Goal: Task Accomplishment & Management: Use online tool/utility

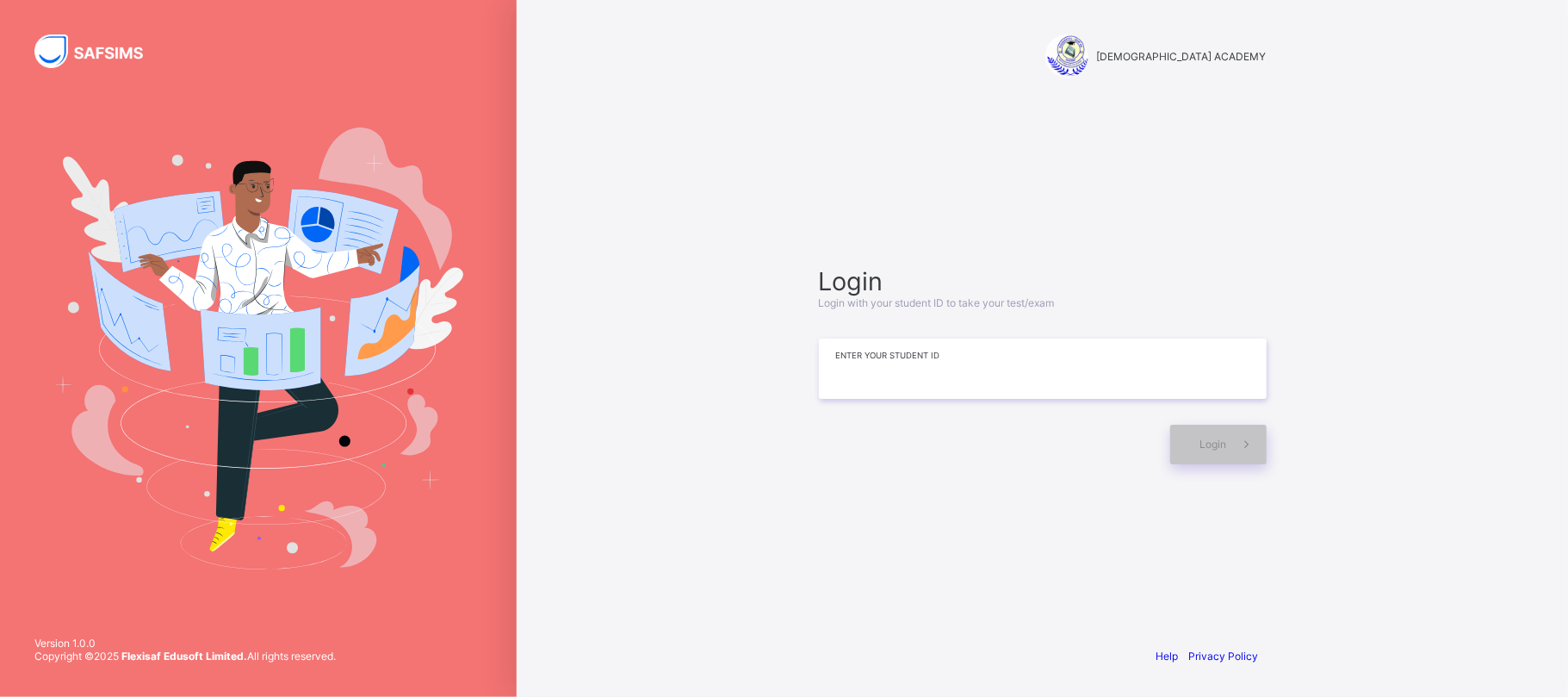
click at [991, 359] on input at bounding box center [1042, 368] width 447 height 61
type input "*"
click at [861, 372] on input at bounding box center [1042, 368] width 447 height 61
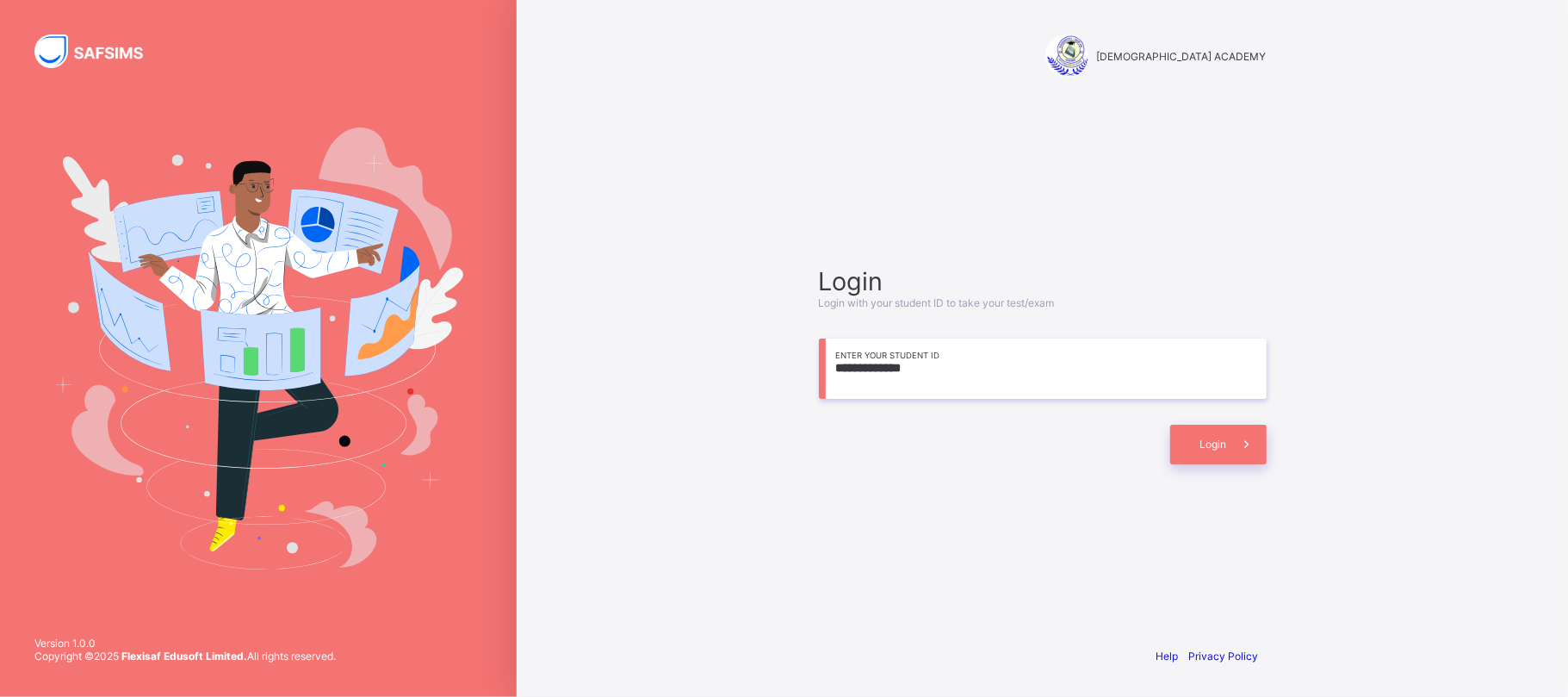
type input "**********"
click at [1212, 446] on span "Login" at bounding box center [1214, 444] width 27 height 13
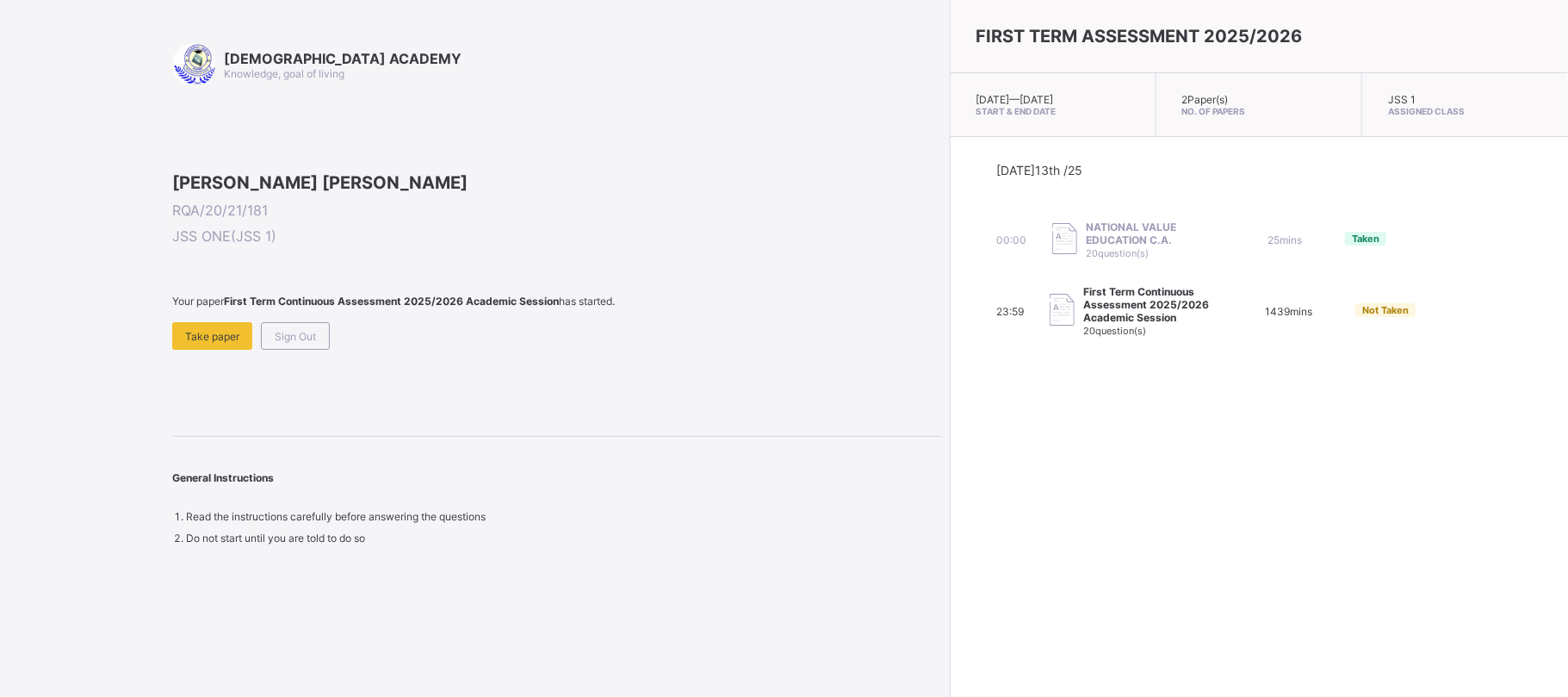
click at [1351, 626] on div "FIRST TERM ASSESSMENT 2025/2026 [DATE] — [DATE] Start & End Date 2 Paper(s) No.…" at bounding box center [1259, 348] width 618 height 697
click at [305, 343] on span "Sign Out" at bounding box center [296, 336] width 42 height 13
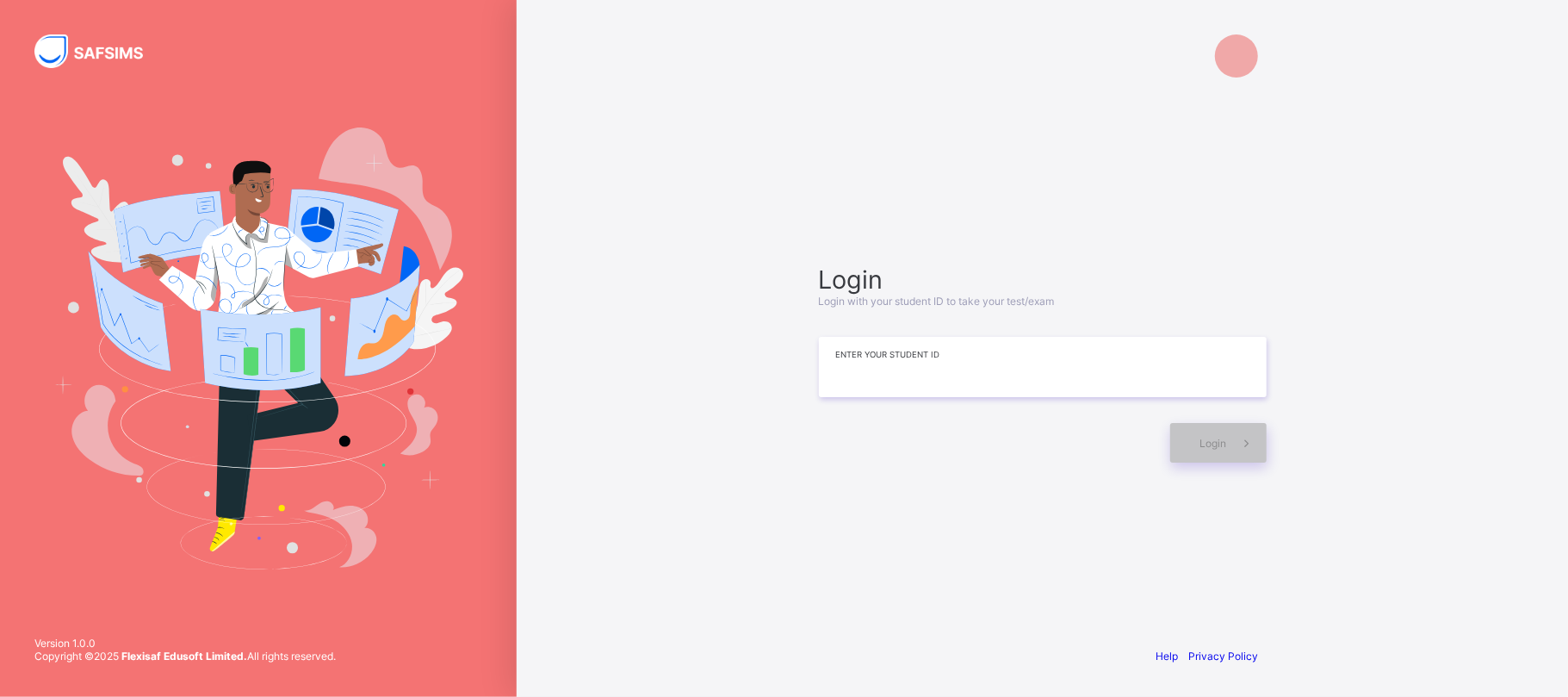
click at [968, 372] on input at bounding box center [1042, 366] width 447 height 61
type input "**********"
click at [1235, 428] on span at bounding box center [1246, 443] width 40 height 40
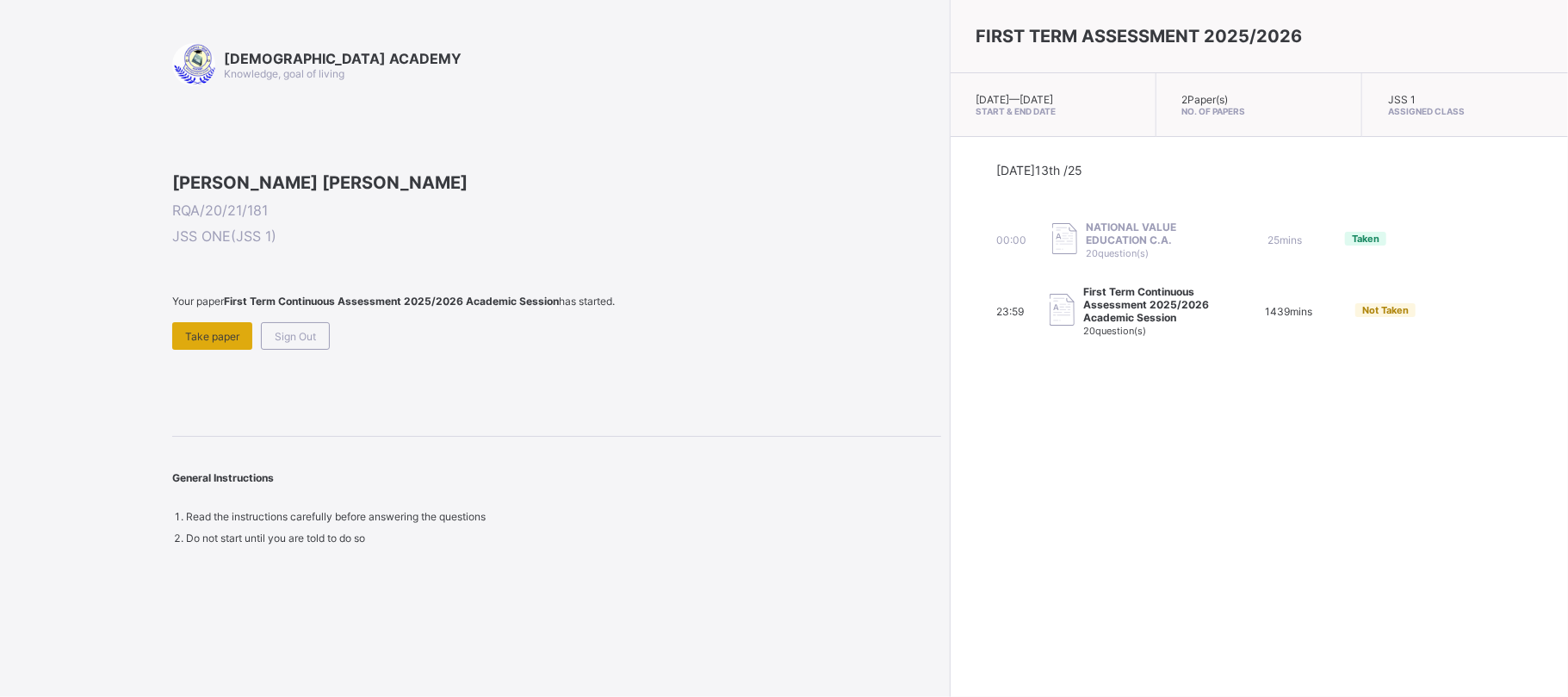
click at [194, 343] on span "Take paper" at bounding box center [212, 336] width 54 height 13
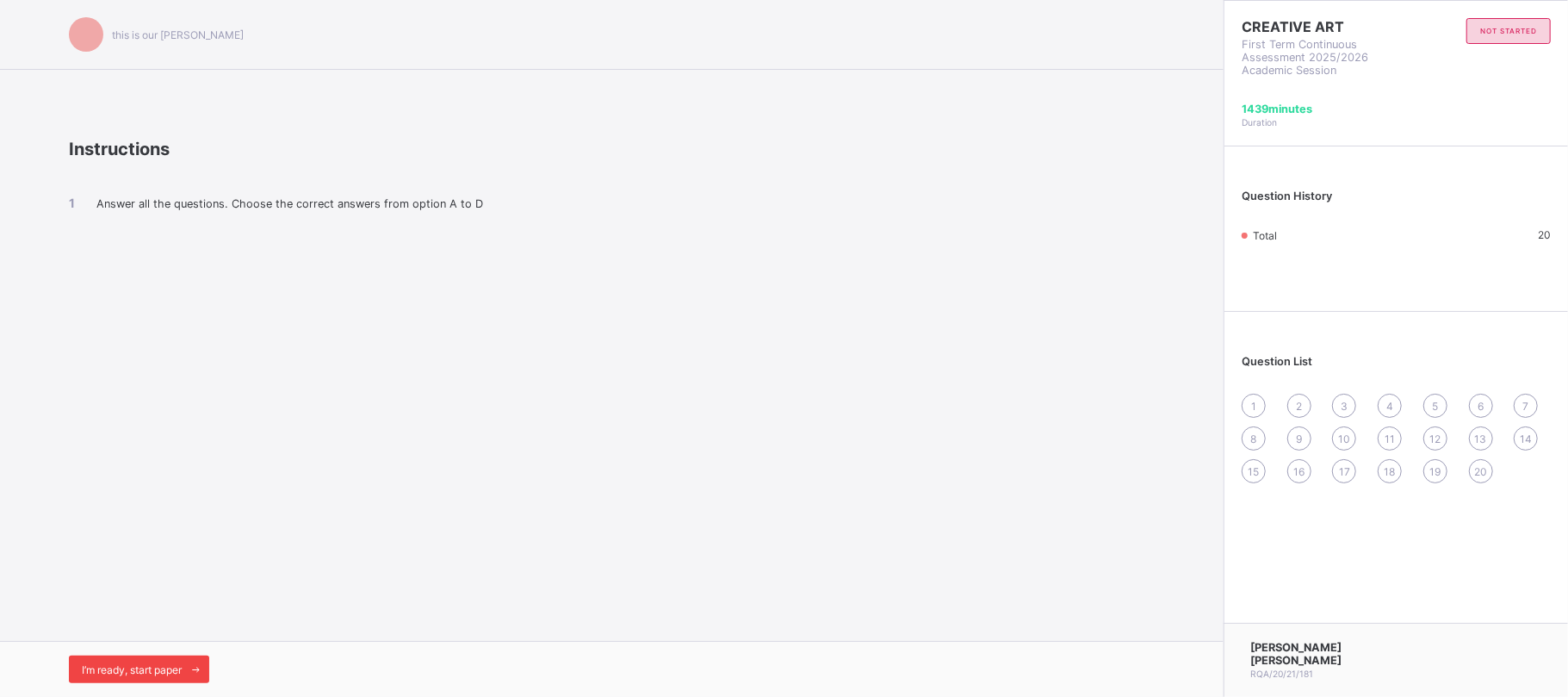
click at [150, 670] on span "I’m ready, start paper" at bounding box center [131, 669] width 99 height 13
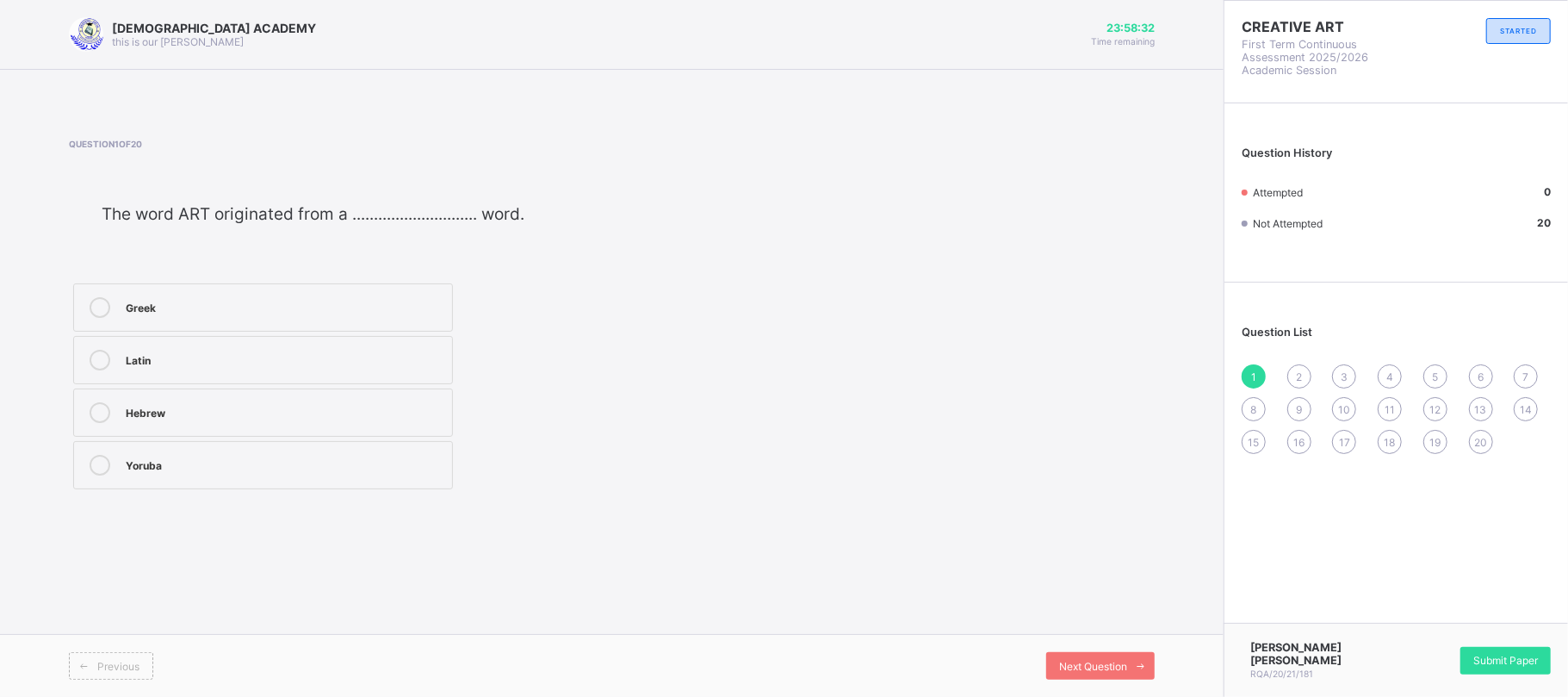
click at [393, 363] on div "Latin" at bounding box center [284, 358] width 317 height 17
click at [1056, 655] on div "Next Question" at bounding box center [1100, 665] width 108 height 27
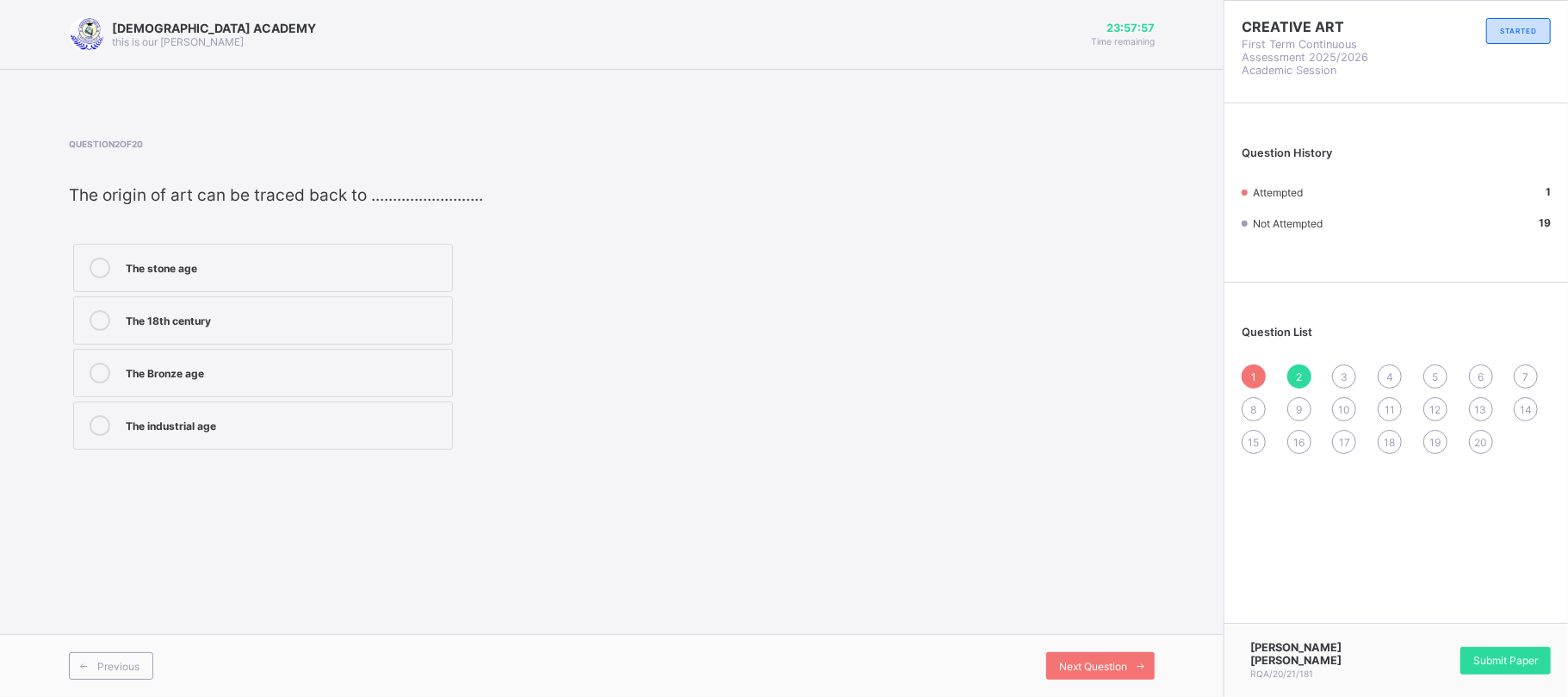
click at [338, 279] on label "The stone age" at bounding box center [263, 268] width 380 height 48
click at [1109, 656] on div "Next Question" at bounding box center [1100, 665] width 108 height 27
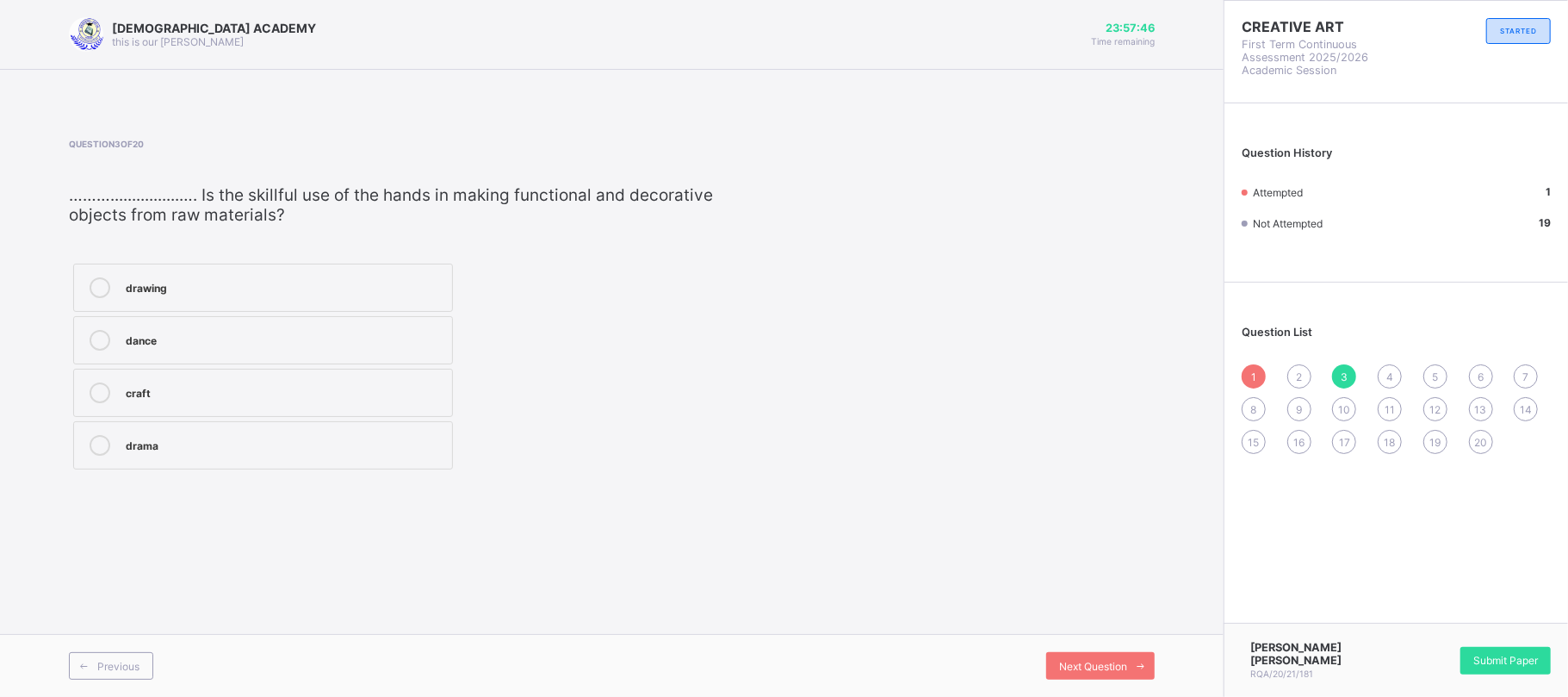
click at [398, 379] on label "craft" at bounding box center [263, 392] width 380 height 48
click at [1099, 666] on span "Next Question" at bounding box center [1093, 666] width 68 height 13
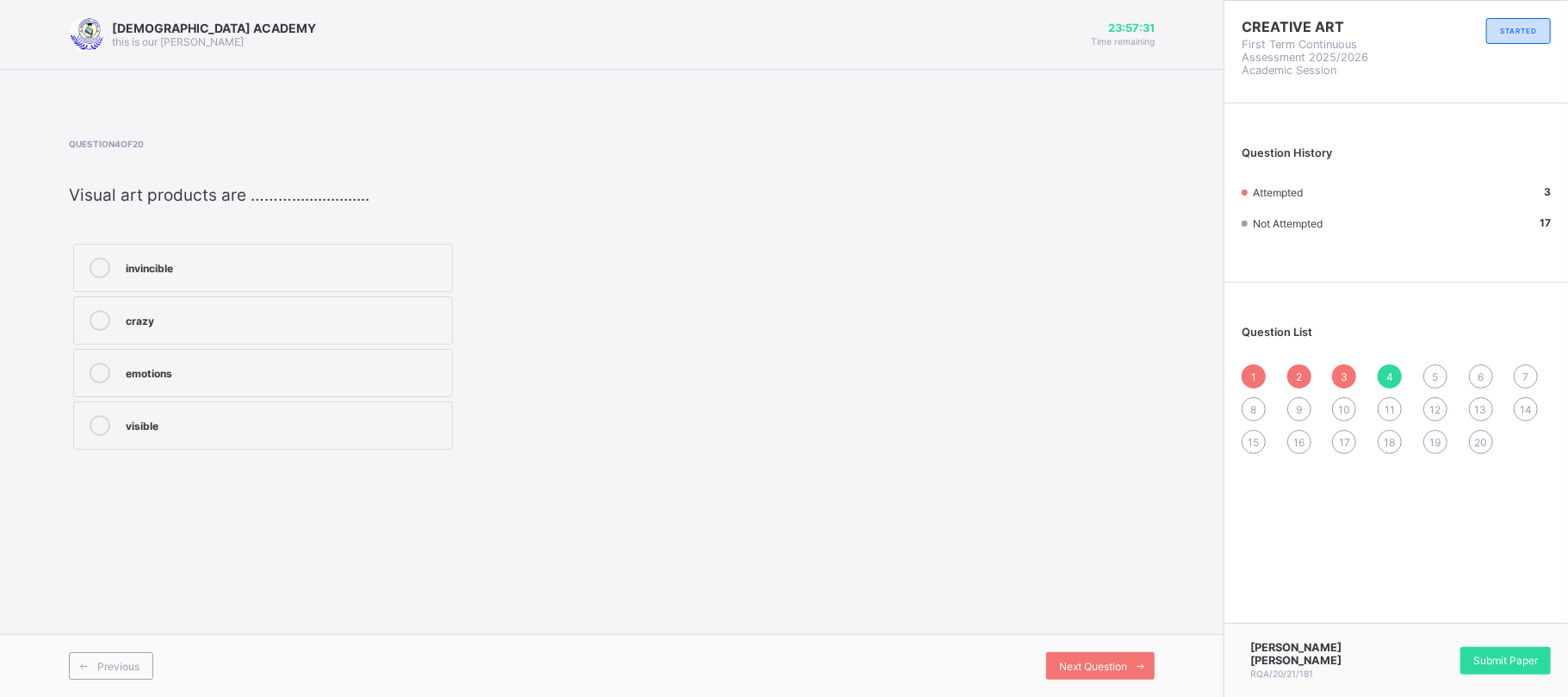
click at [371, 419] on div "visible" at bounding box center [284, 423] width 317 height 17
click at [1085, 673] on div "Next Question" at bounding box center [1100, 665] width 108 height 27
click at [262, 372] on div "mind, emotion and feeling" at bounding box center [284, 371] width 317 height 17
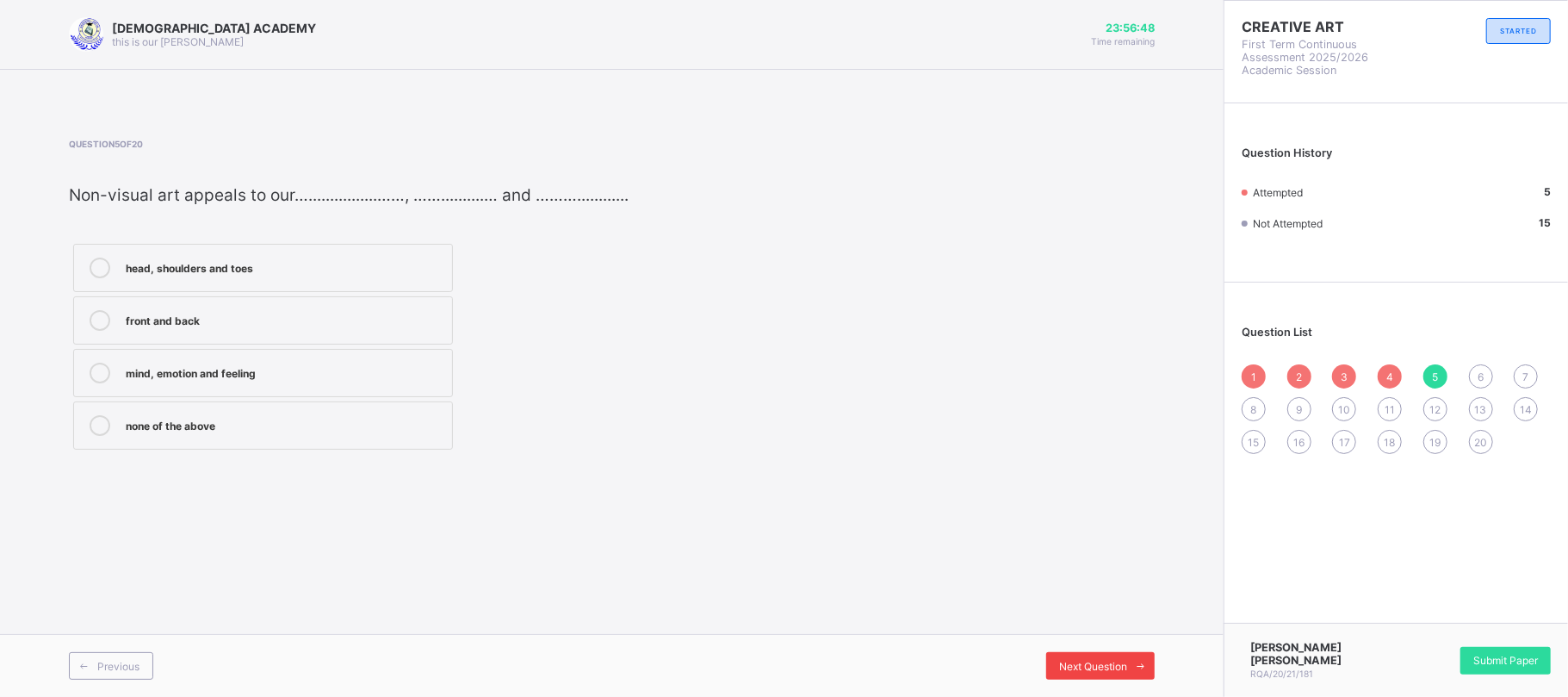
click at [1094, 660] on span "Next Question" at bounding box center [1093, 666] width 68 height 13
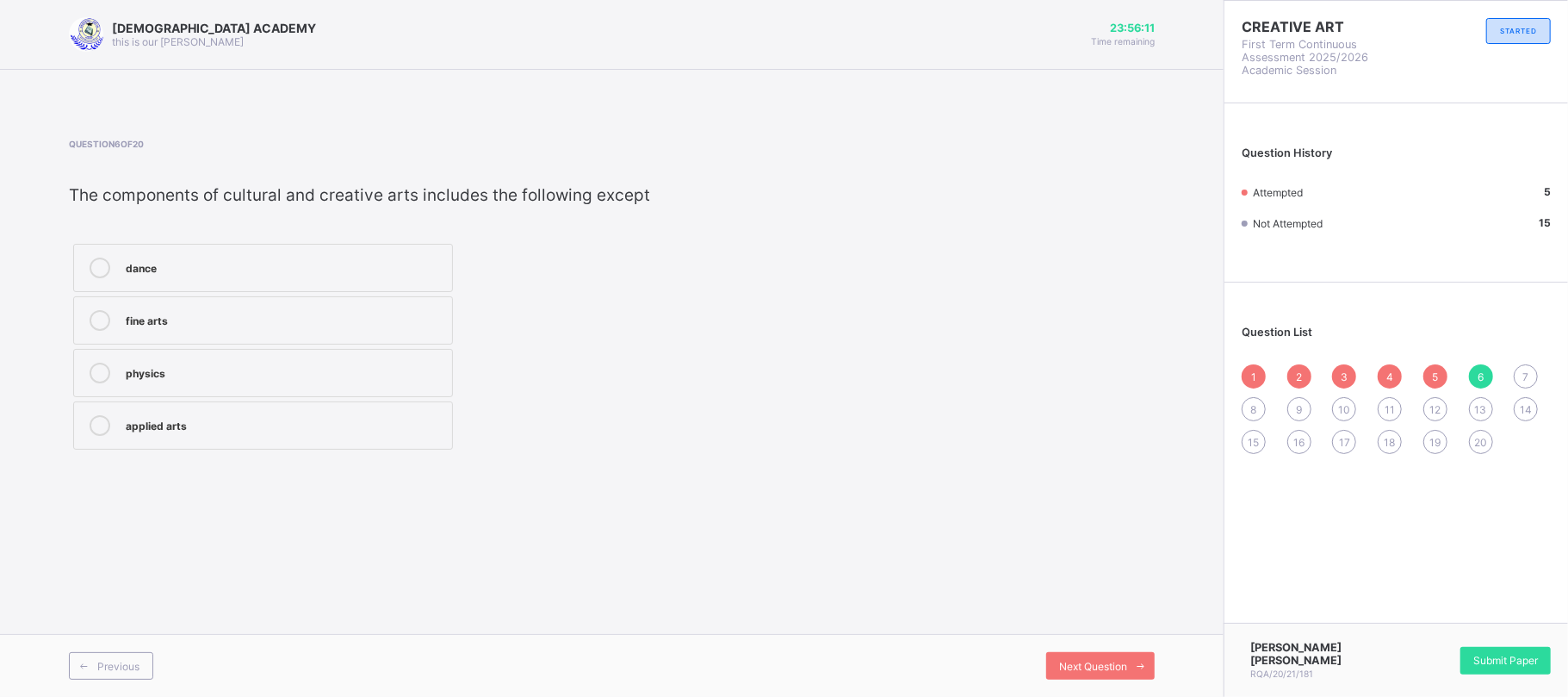
click at [300, 365] on div "physics" at bounding box center [284, 371] width 317 height 17
click at [1110, 670] on span "Next Question" at bounding box center [1093, 666] width 68 height 13
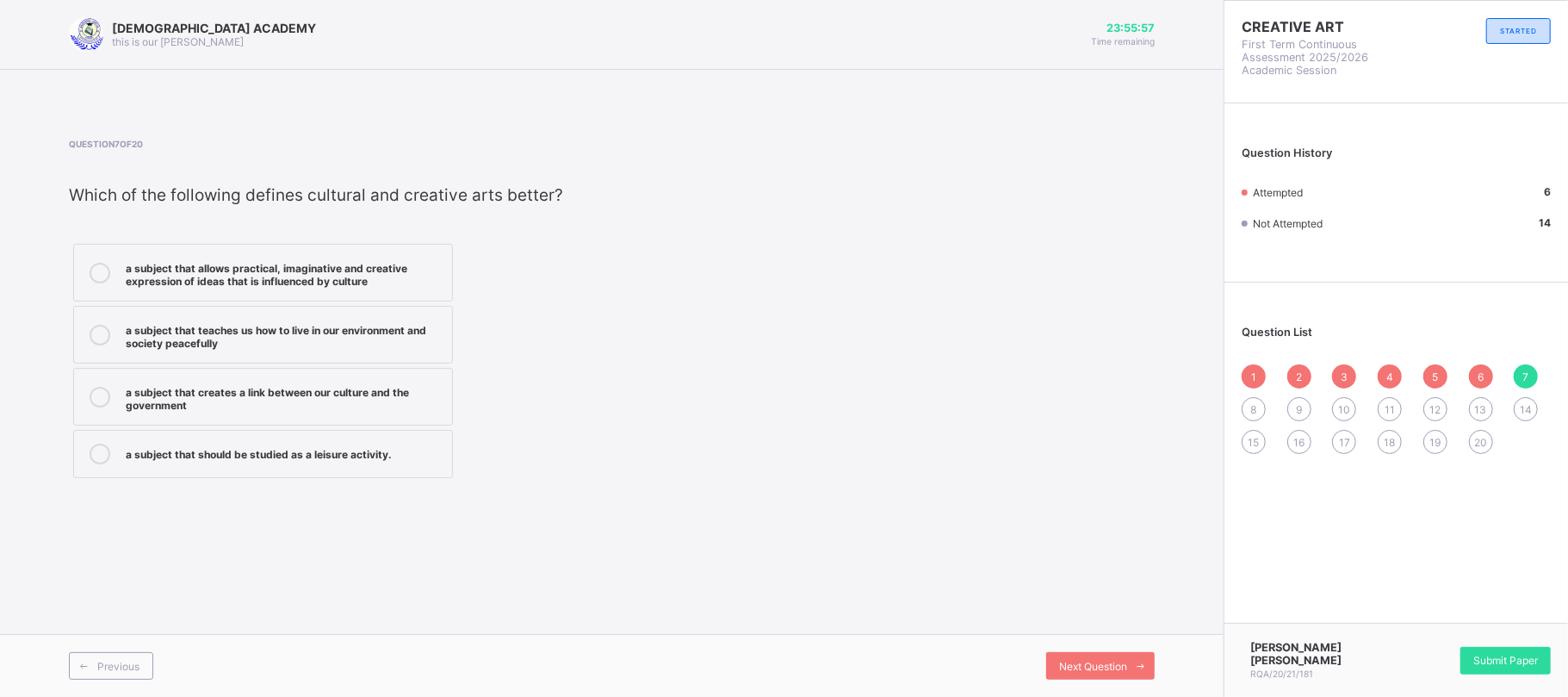
click at [396, 270] on div "a subject that allows practical, imaginative and creative expression of ideas t…" at bounding box center [284, 272] width 317 height 30
click at [1115, 660] on span "Next Question" at bounding box center [1093, 666] width 68 height 13
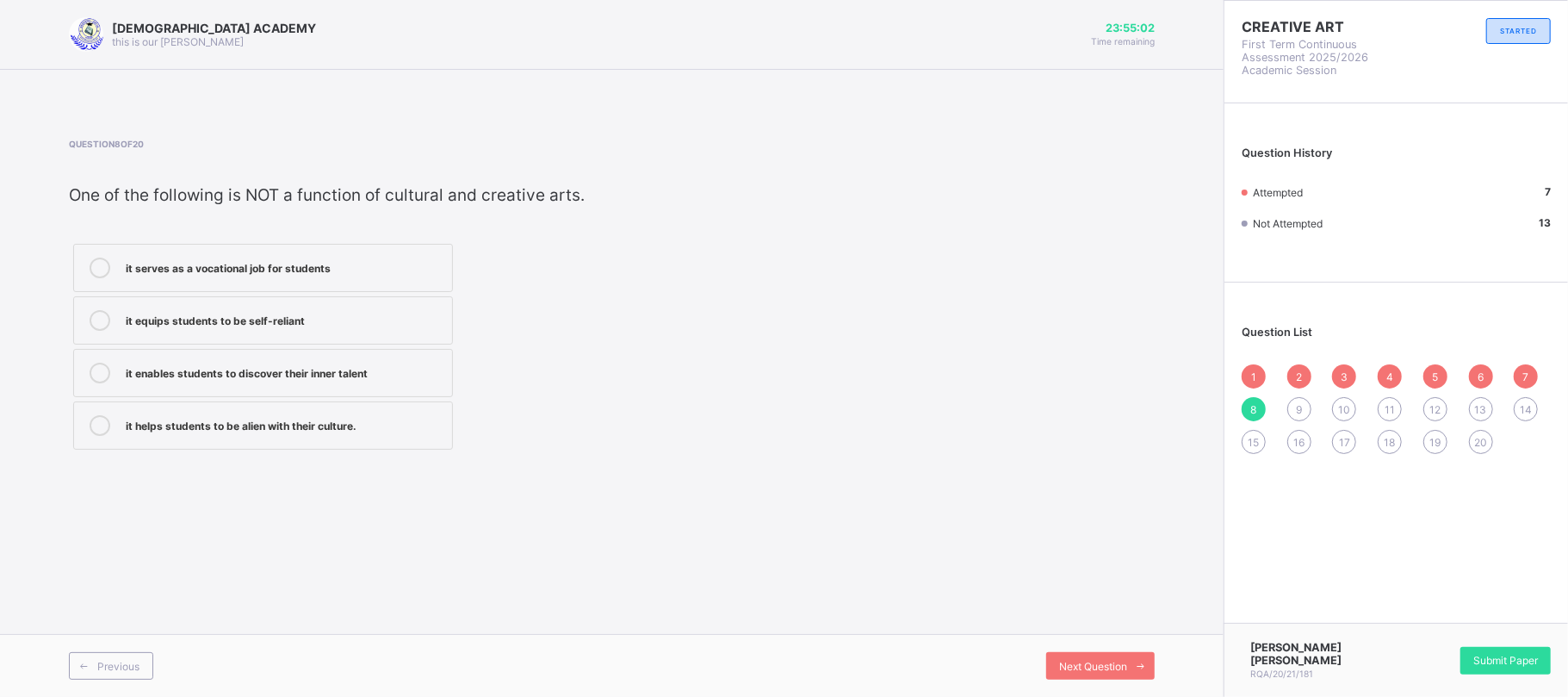
click at [213, 310] on div "it equips students to be self-reliant" at bounding box center [284, 318] width 317 height 17
click at [1115, 656] on div "Next Question" at bounding box center [1100, 665] width 108 height 27
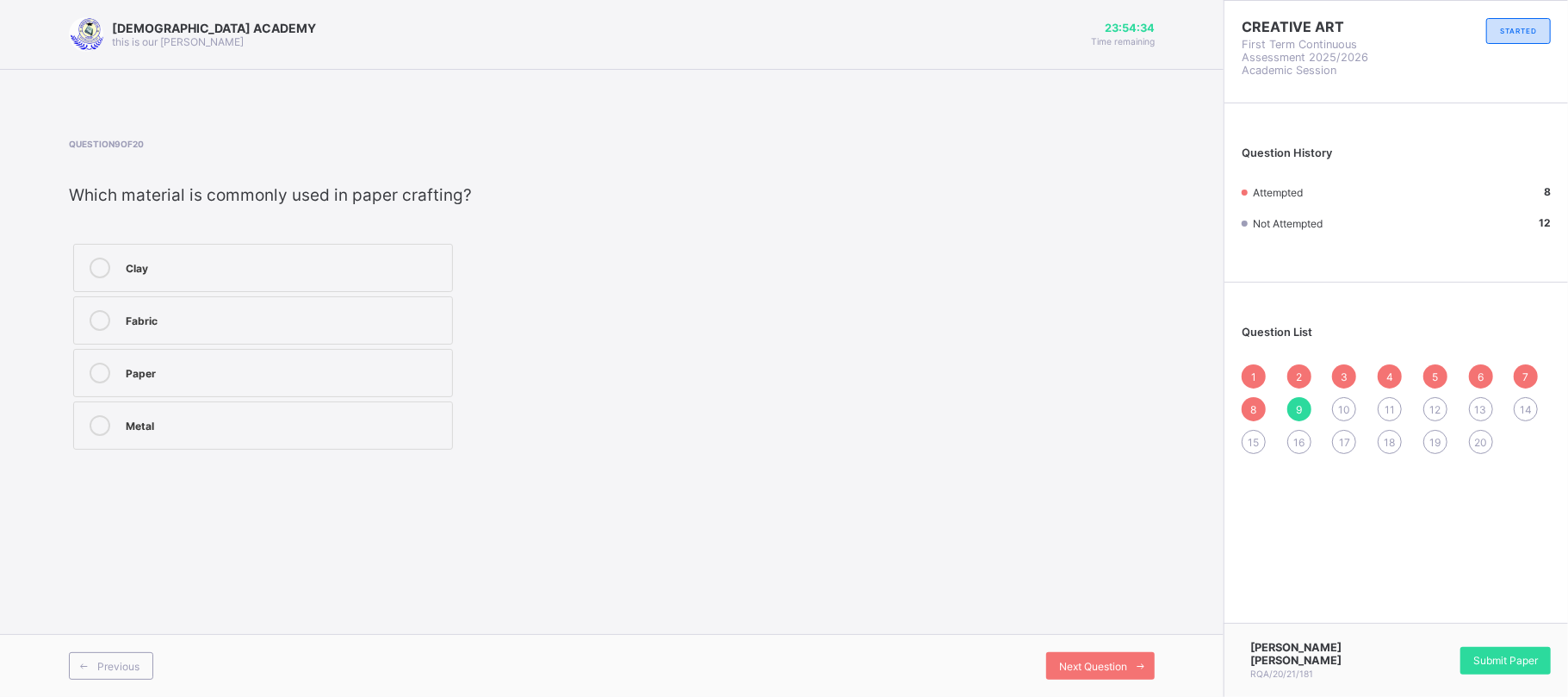
click at [297, 329] on div "Fabric" at bounding box center [284, 320] width 317 height 21
click at [1079, 669] on span "Next Question" at bounding box center [1093, 666] width 68 height 13
click at [259, 276] on div "Drama" at bounding box center [284, 268] width 317 height 21
click at [1144, 670] on icon at bounding box center [1141, 666] width 13 height 11
click at [463, 381] on div "Performing art Fine art Applied art Visual art" at bounding box center [391, 346] width 646 height 214
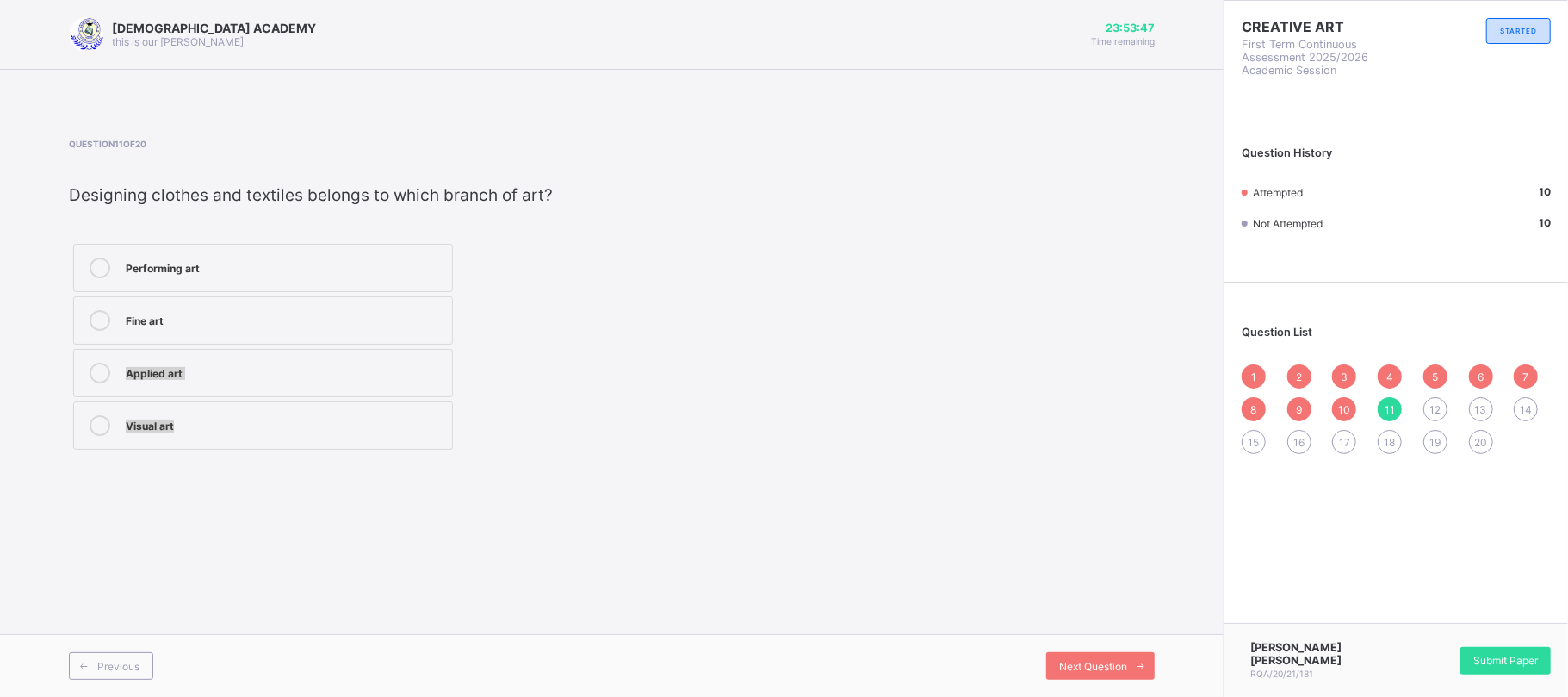
drag, startPoint x: 388, startPoint y: 311, endPoint x: 789, endPoint y: 504, distance: 445.0
click at [789, 504] on div "[DEMOGRAPHIC_DATA] ACADEMY this is our [PERSON_NAME] 23:53:47 Time remaining Qu…" at bounding box center [612, 348] width 1224 height 697
click at [299, 318] on div "Fine art" at bounding box center [284, 318] width 317 height 17
click at [1078, 669] on span "Next Question" at bounding box center [1093, 666] width 68 height 13
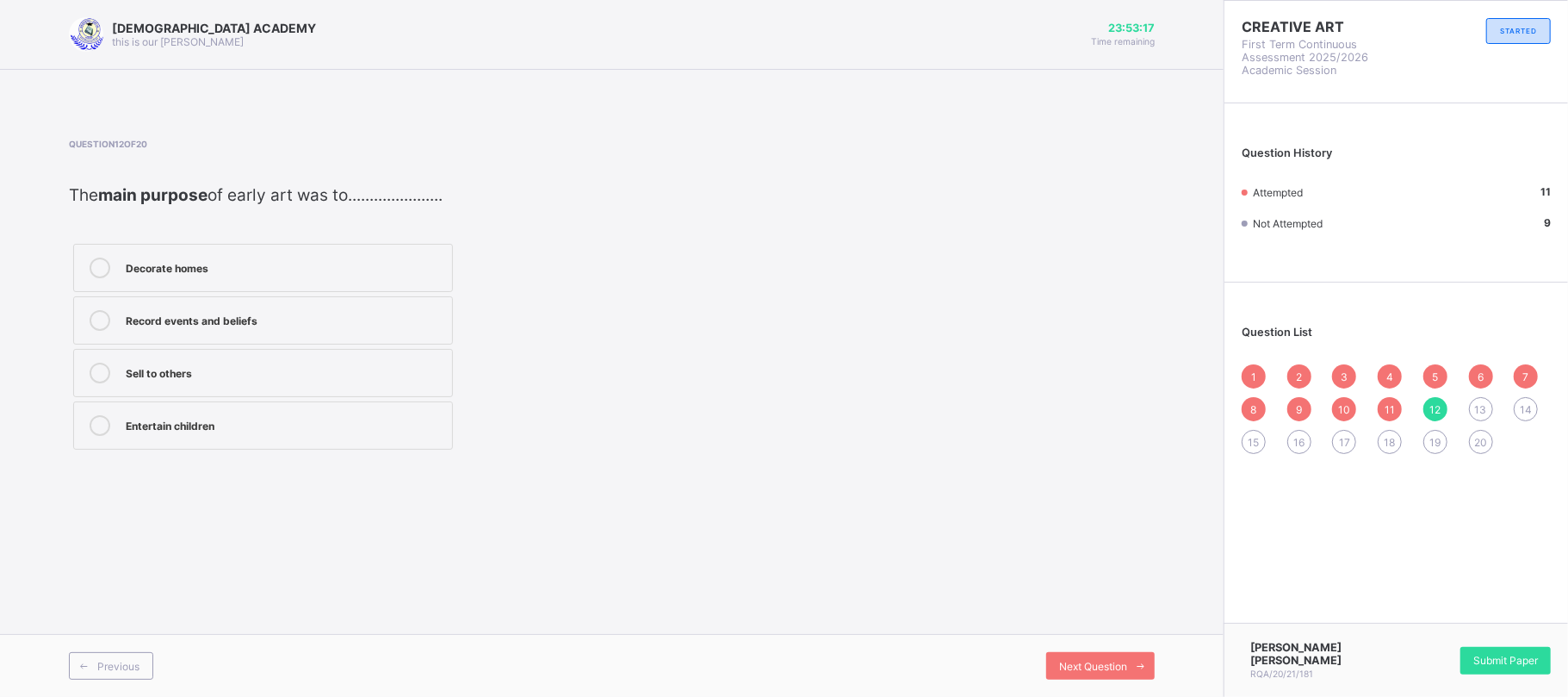
click at [324, 274] on div "Decorate homes" at bounding box center [284, 266] width 317 height 17
click at [1079, 665] on span "Next Question" at bounding box center [1093, 666] width 68 height 13
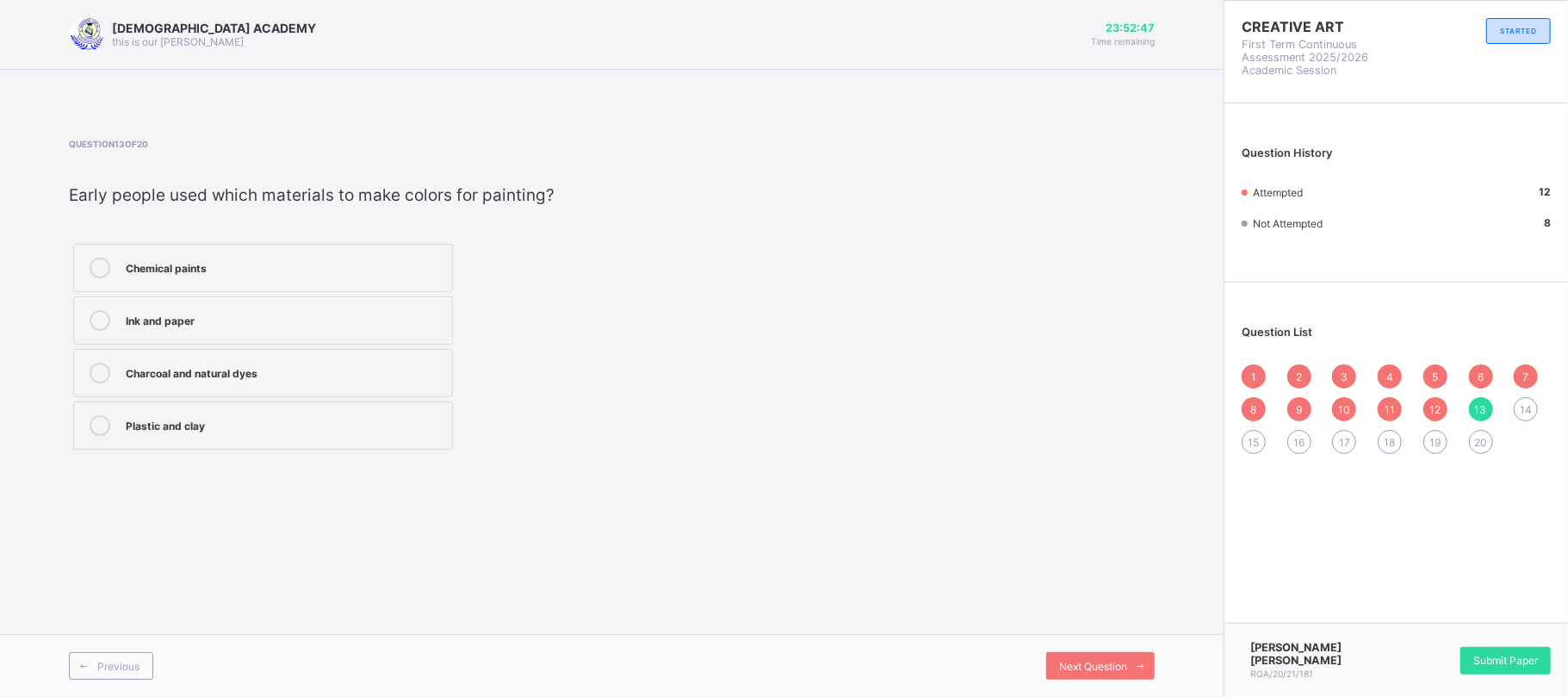
click at [1131, 554] on div "[DEMOGRAPHIC_DATA] ACADEMY this is our [PERSON_NAME] 23:52:47 Time remaining Qu…" at bounding box center [612, 348] width 1224 height 697
click at [432, 372] on div "Charcoal and natural dyes" at bounding box center [284, 371] width 317 height 17
click at [1106, 655] on div "Next Question" at bounding box center [1100, 665] width 108 height 27
click at [346, 332] on label "Performing arts" at bounding box center [263, 320] width 380 height 48
click at [1117, 669] on span "Next Question" at bounding box center [1093, 666] width 68 height 13
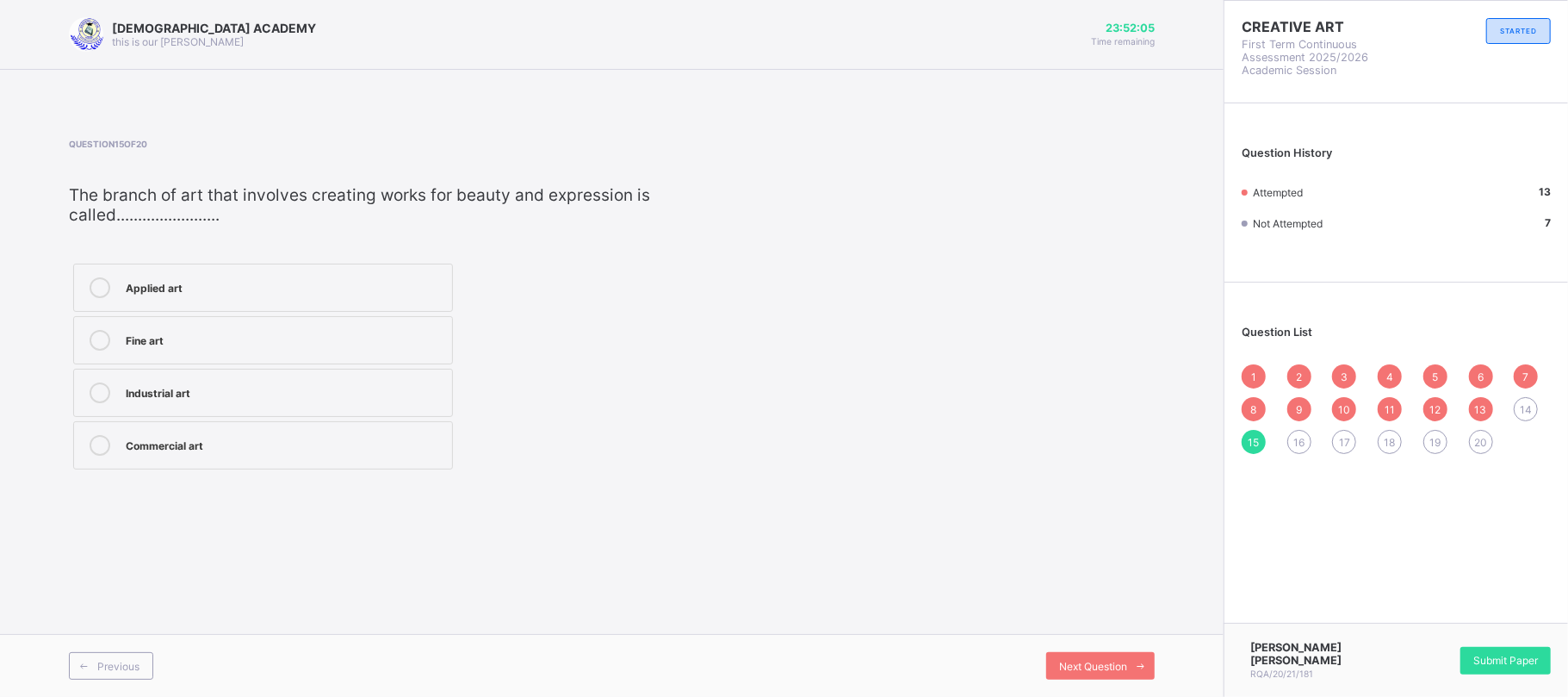
click at [1519, 411] on span "14" at bounding box center [1525, 410] width 12 height 13
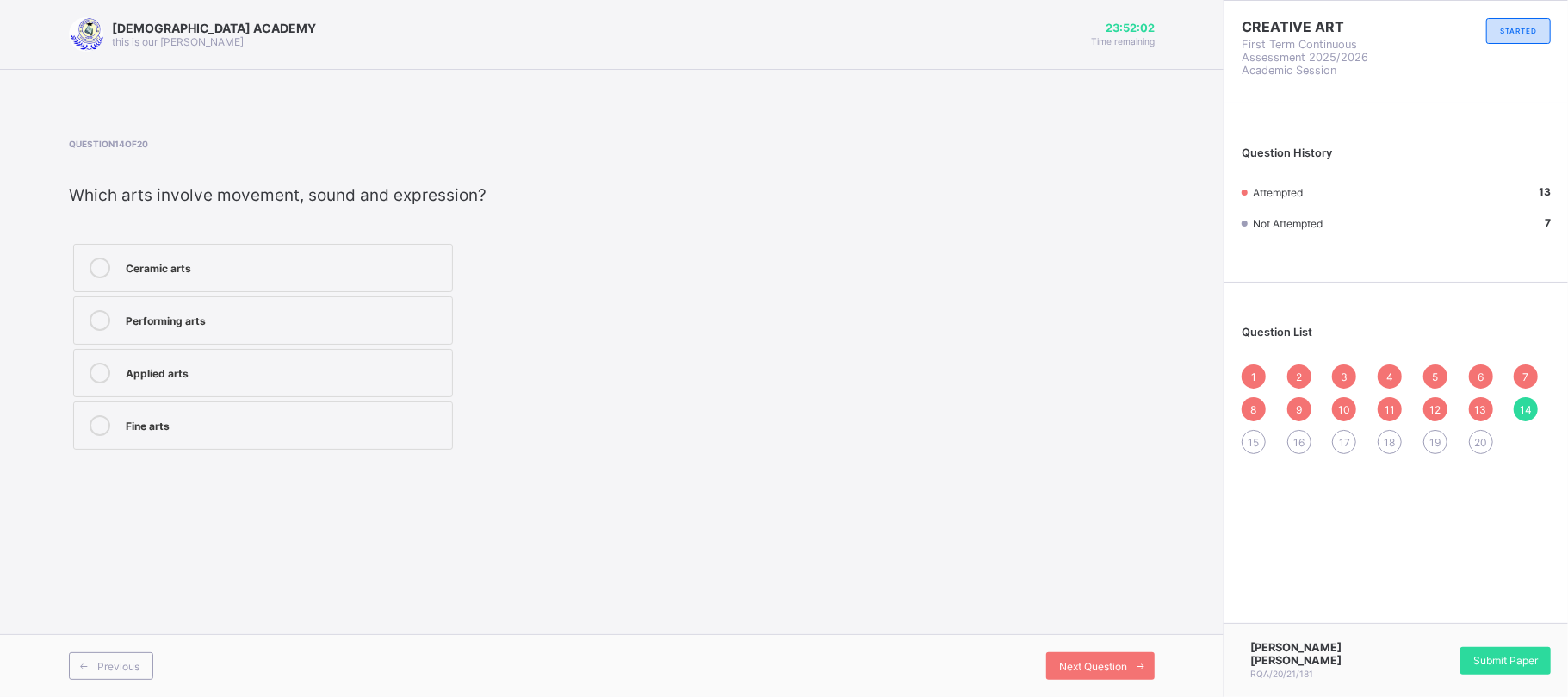
click at [352, 308] on label "Performing arts" at bounding box center [263, 320] width 380 height 48
click at [1127, 665] on span at bounding box center [1141, 665] width 27 height 27
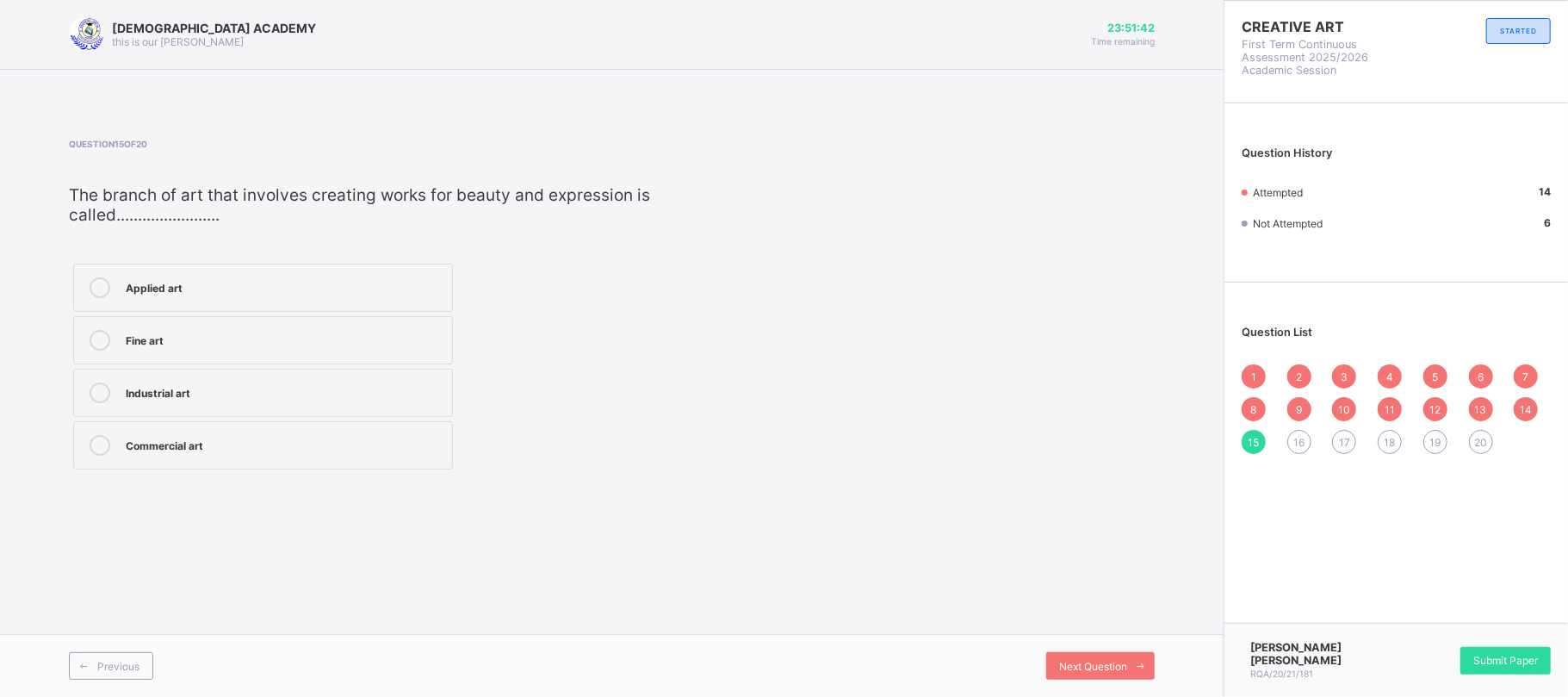
click at [358, 297] on div "Applied art" at bounding box center [284, 287] width 317 height 21
click at [1134, 655] on span at bounding box center [1141, 665] width 27 height 27
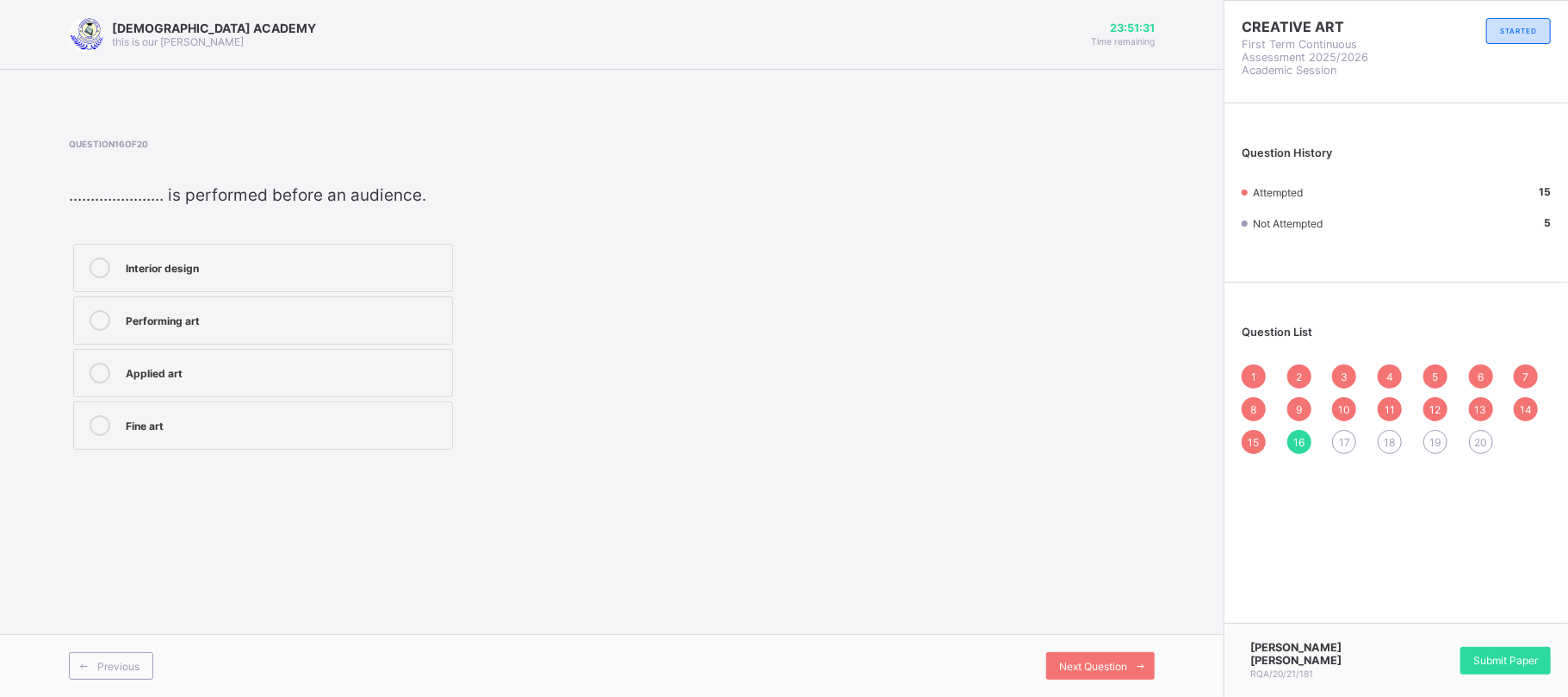
drag, startPoint x: 366, startPoint y: 315, endPoint x: 363, endPoint y: 334, distance: 19.2
click at [363, 334] on label "Performing art" at bounding box center [263, 320] width 380 height 48
click at [1095, 653] on div "Next Question" at bounding box center [1100, 665] width 108 height 27
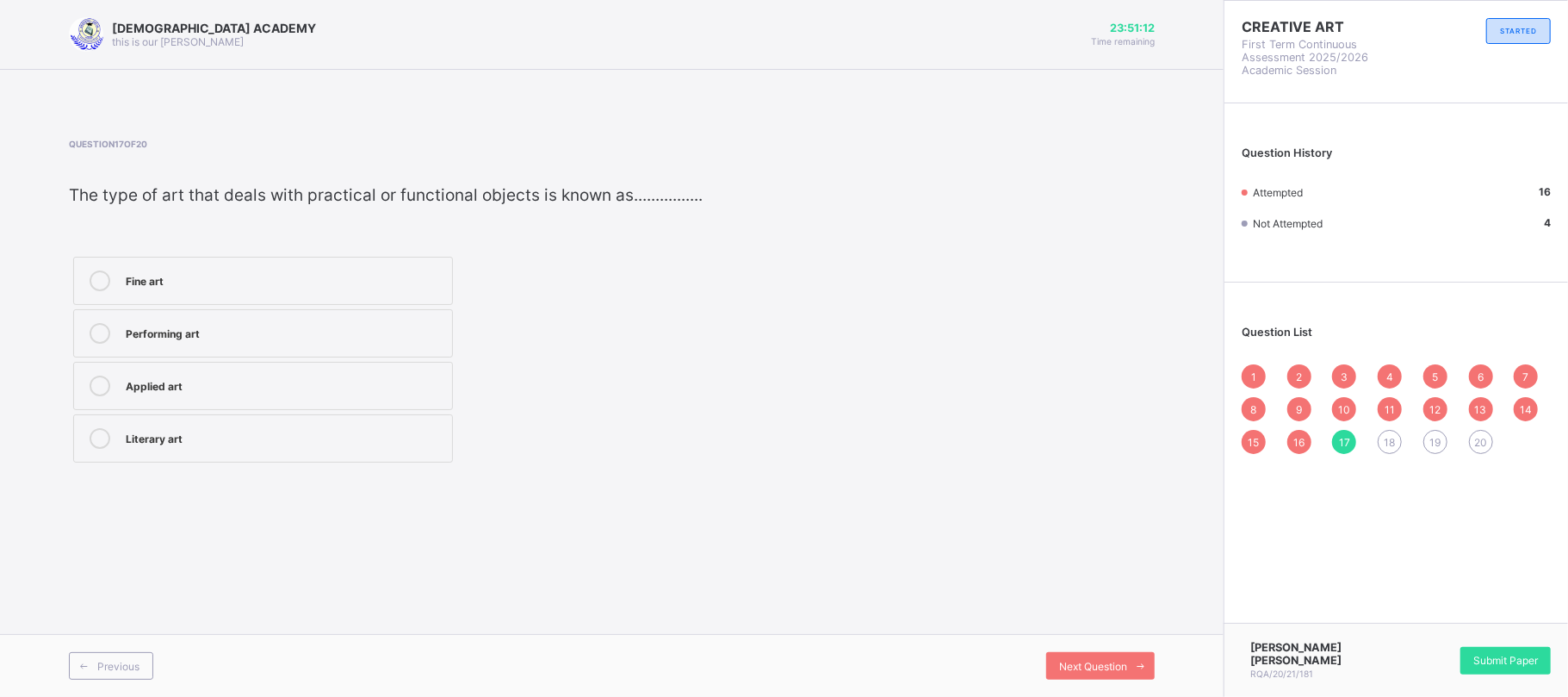
click at [672, 366] on div "Fine art Performing art Applied art Literary art" at bounding box center [391, 359] width 646 height 214
click at [306, 441] on div "Literary art" at bounding box center [284, 436] width 317 height 17
click at [1117, 662] on span "Next Question" at bounding box center [1093, 666] width 68 height 13
click at [317, 251] on label "Pottery" at bounding box center [263, 268] width 380 height 48
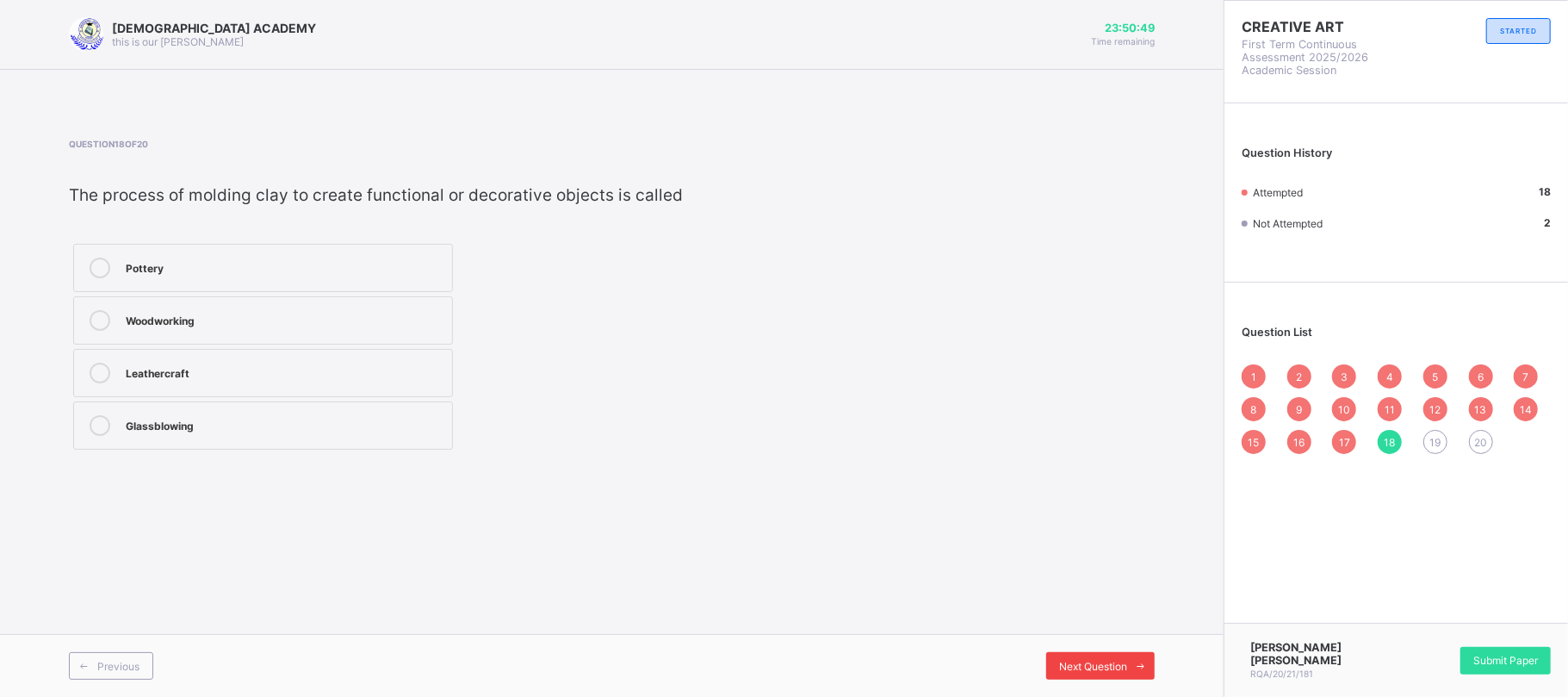
click at [1093, 665] on span "Next Question" at bounding box center [1093, 666] width 68 height 13
click at [434, 312] on div "Pottery" at bounding box center [284, 318] width 317 height 17
click at [1073, 658] on div "Next Question" at bounding box center [1100, 665] width 108 height 27
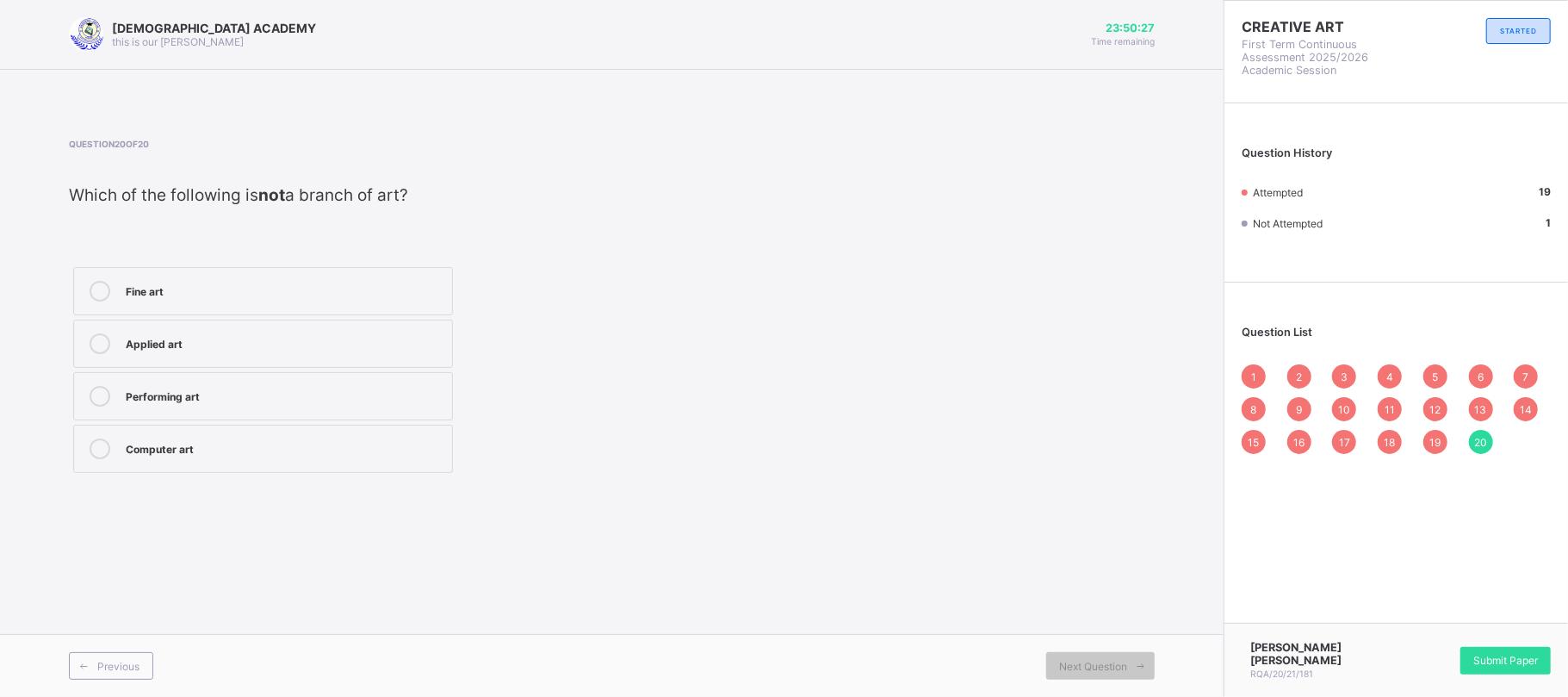
click at [371, 459] on div "Computer art" at bounding box center [284, 448] width 317 height 21
click at [1518, 655] on span "Submit Paper" at bounding box center [1505, 660] width 64 height 13
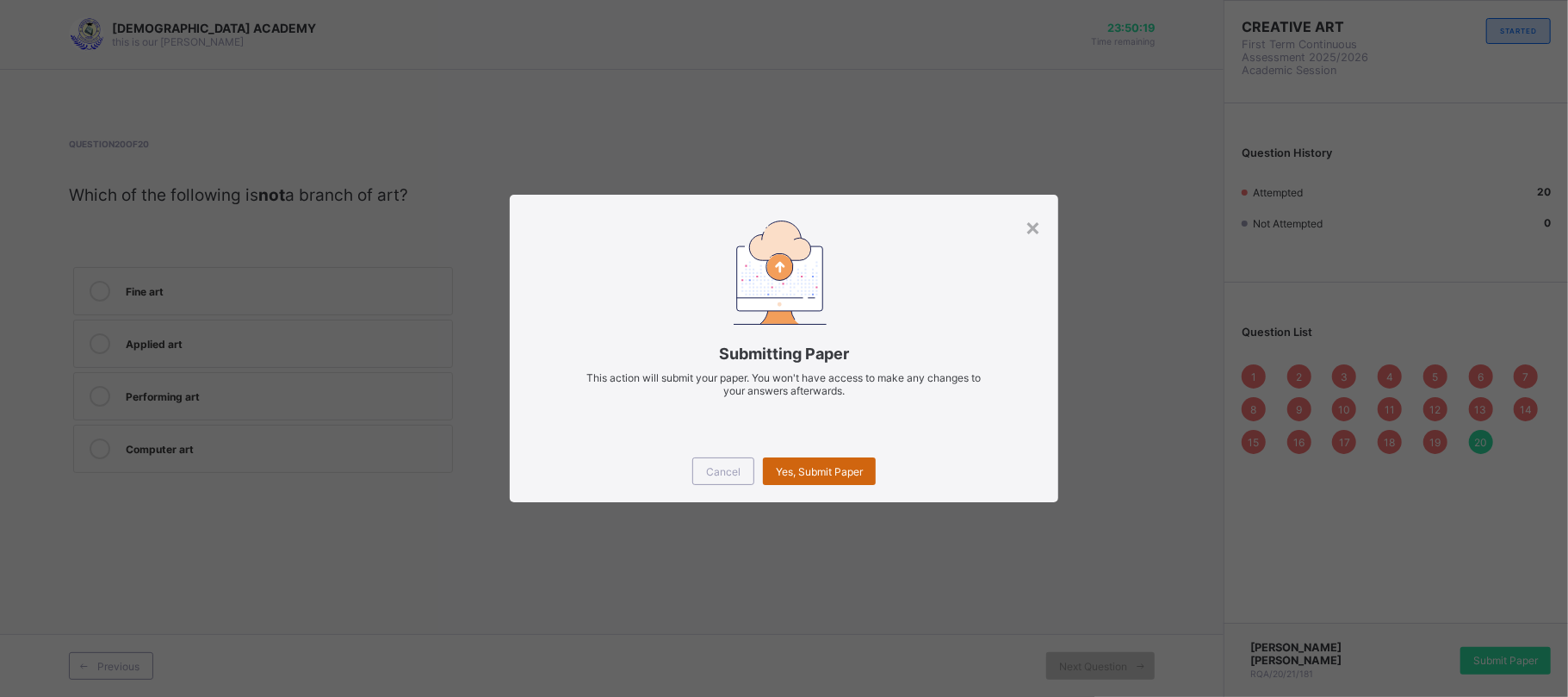
click at [814, 459] on div "Yes, Submit Paper" at bounding box center [819, 471] width 113 height 27
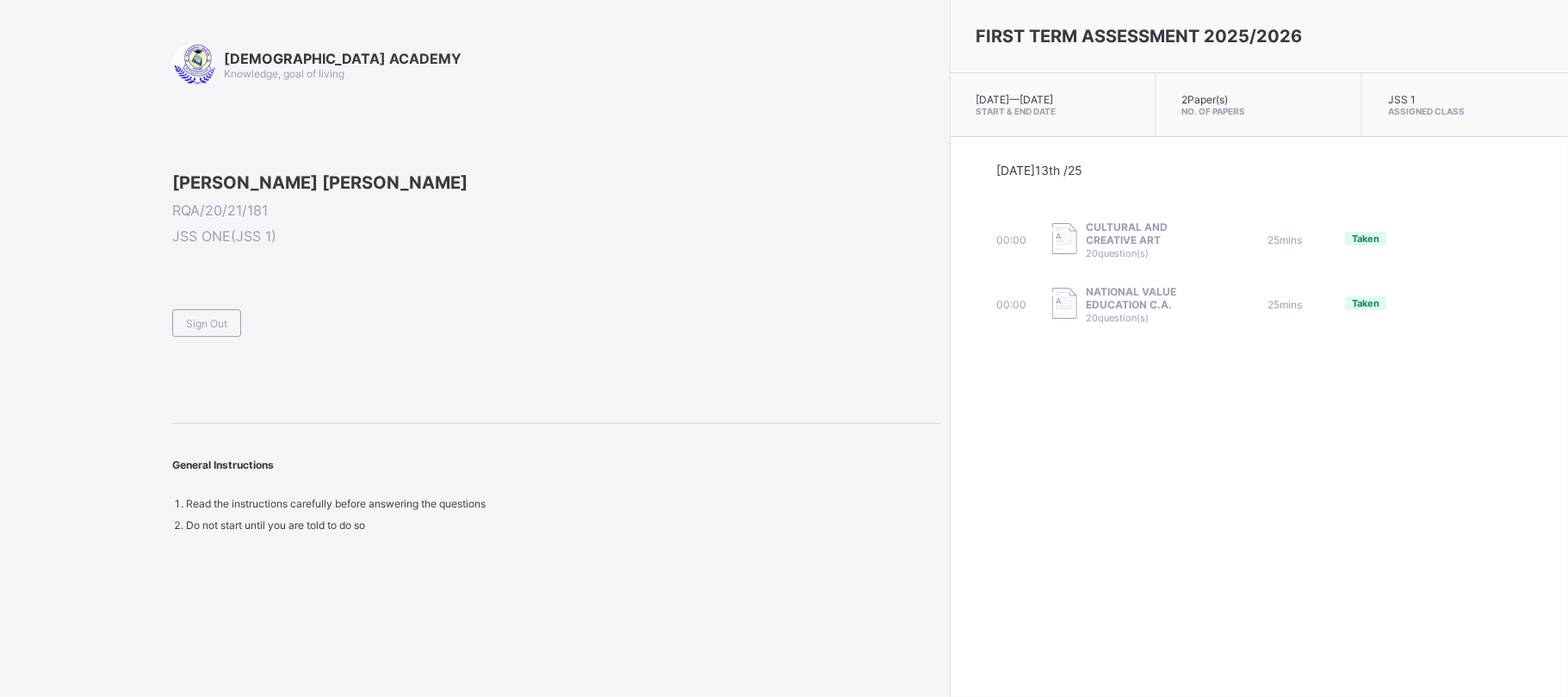
click at [221, 309] on span at bounding box center [557, 302] width 769 height 14
click at [214, 330] on span "Sign Out" at bounding box center [207, 324] width 42 height 13
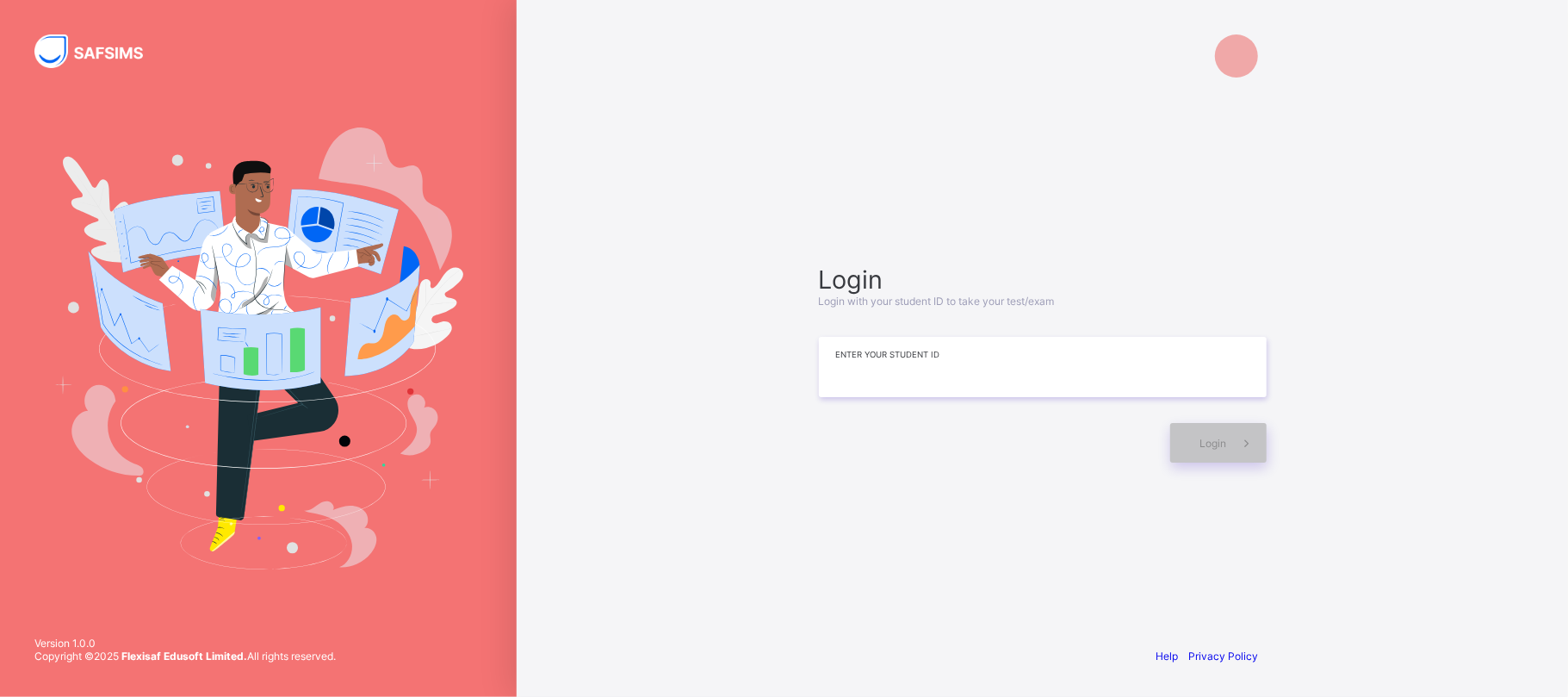
click at [890, 377] on input at bounding box center [1042, 366] width 447 height 61
click at [878, 362] on input "****" at bounding box center [1042, 368] width 447 height 61
click at [878, 366] on input "****" at bounding box center [1042, 368] width 447 height 61
click at [915, 362] on input "**********" at bounding box center [1042, 368] width 447 height 61
type input "*"
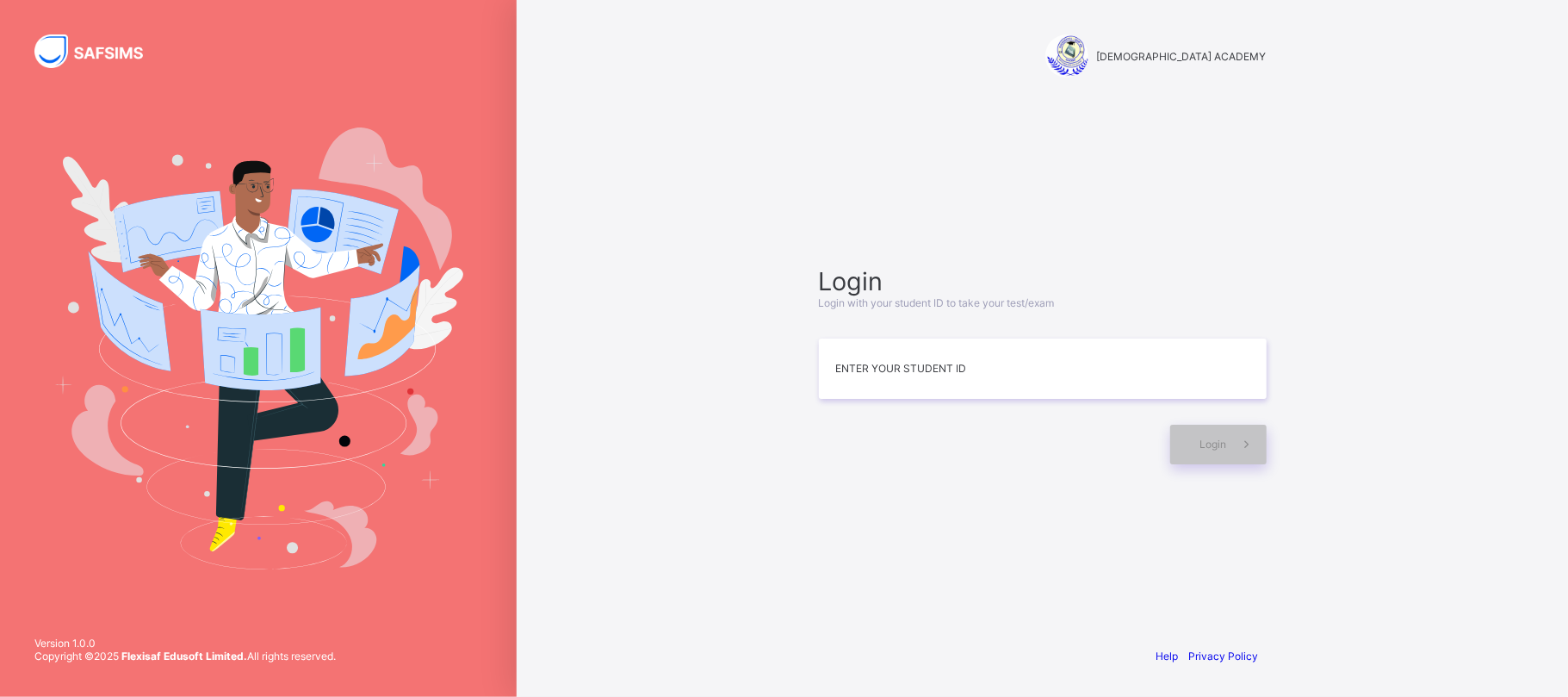
click at [609, 321] on div "RAUDHATUL QUR'AN ACADEMY Login Login with your student ID to take your test/exa…" at bounding box center [1042, 348] width 1051 height 697
click at [709, 138] on div "RAUDHATUL QUR'AN ACADEMY Login Login with your student ID to take your test/exa…" at bounding box center [1042, 348] width 1051 height 697
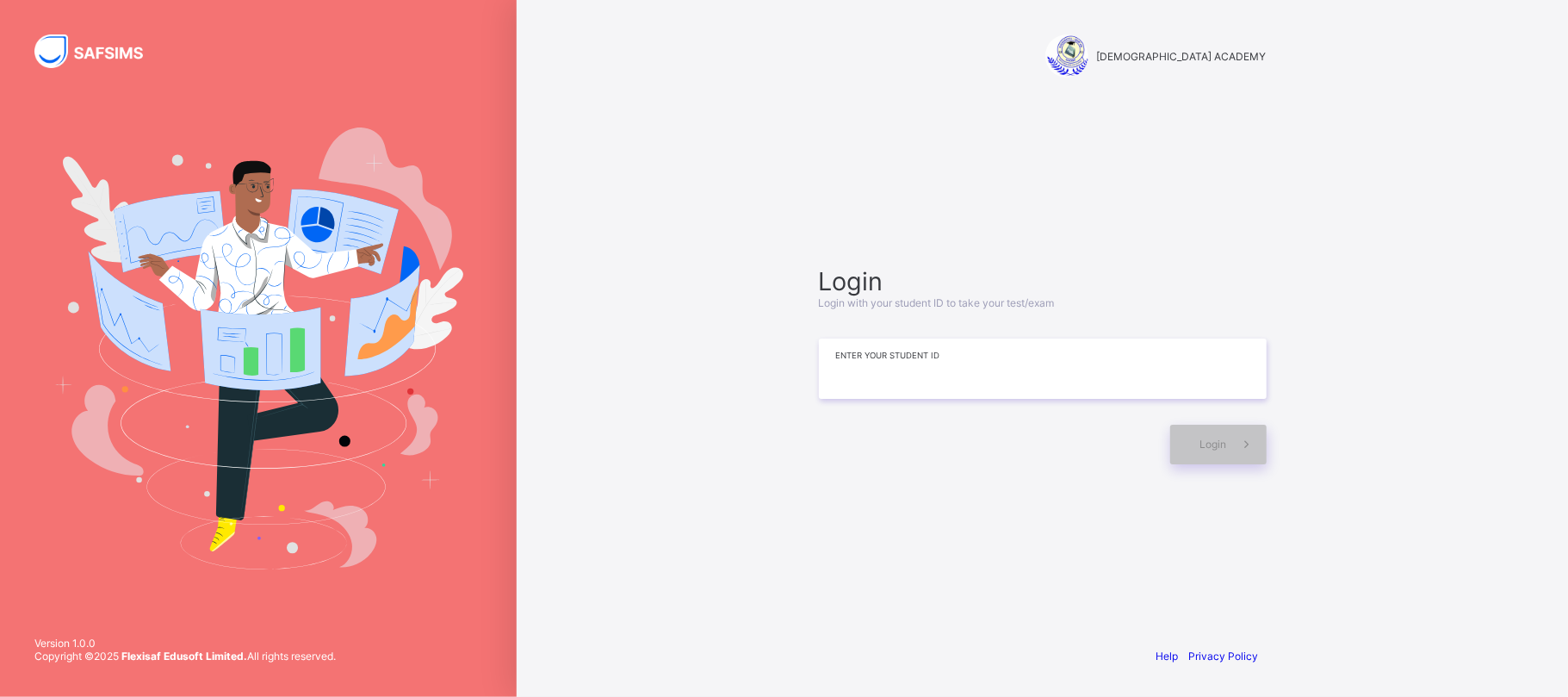
click at [915, 360] on input at bounding box center [1042, 368] width 447 height 61
click at [951, 322] on div at bounding box center [1042, 319] width 447 height 21
click at [914, 356] on input at bounding box center [1042, 368] width 447 height 61
click at [847, 457] on div at bounding box center [990, 445] width 343 height 40
click at [1365, 559] on div "RAUDHATUL QUR'AN ACADEMY Login Login with your student ID to take your test/exa…" at bounding box center [1042, 348] width 1051 height 697
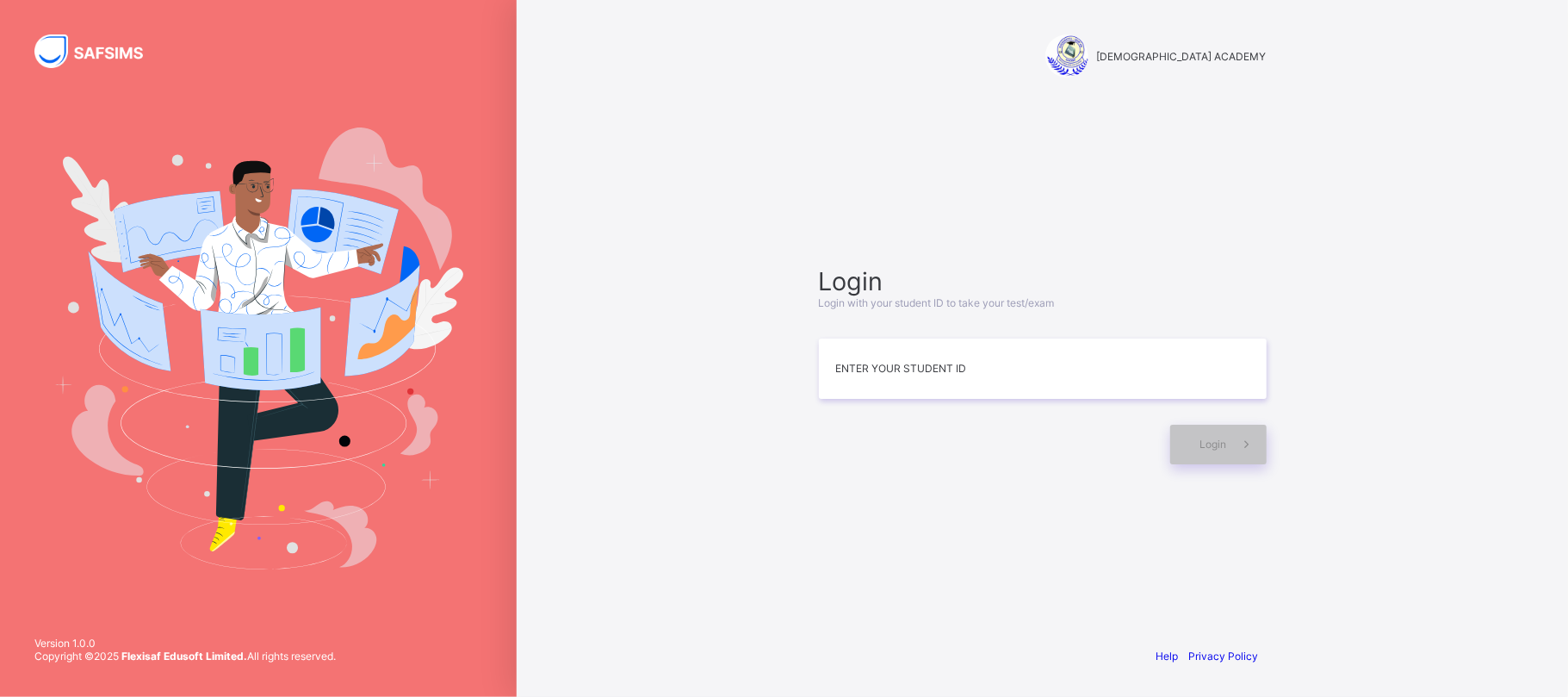
click at [1365, 559] on div "RAUDHATUL QUR'AN ACADEMY Login Login with your student ID to take your test/exa…" at bounding box center [1042, 348] width 1051 height 697
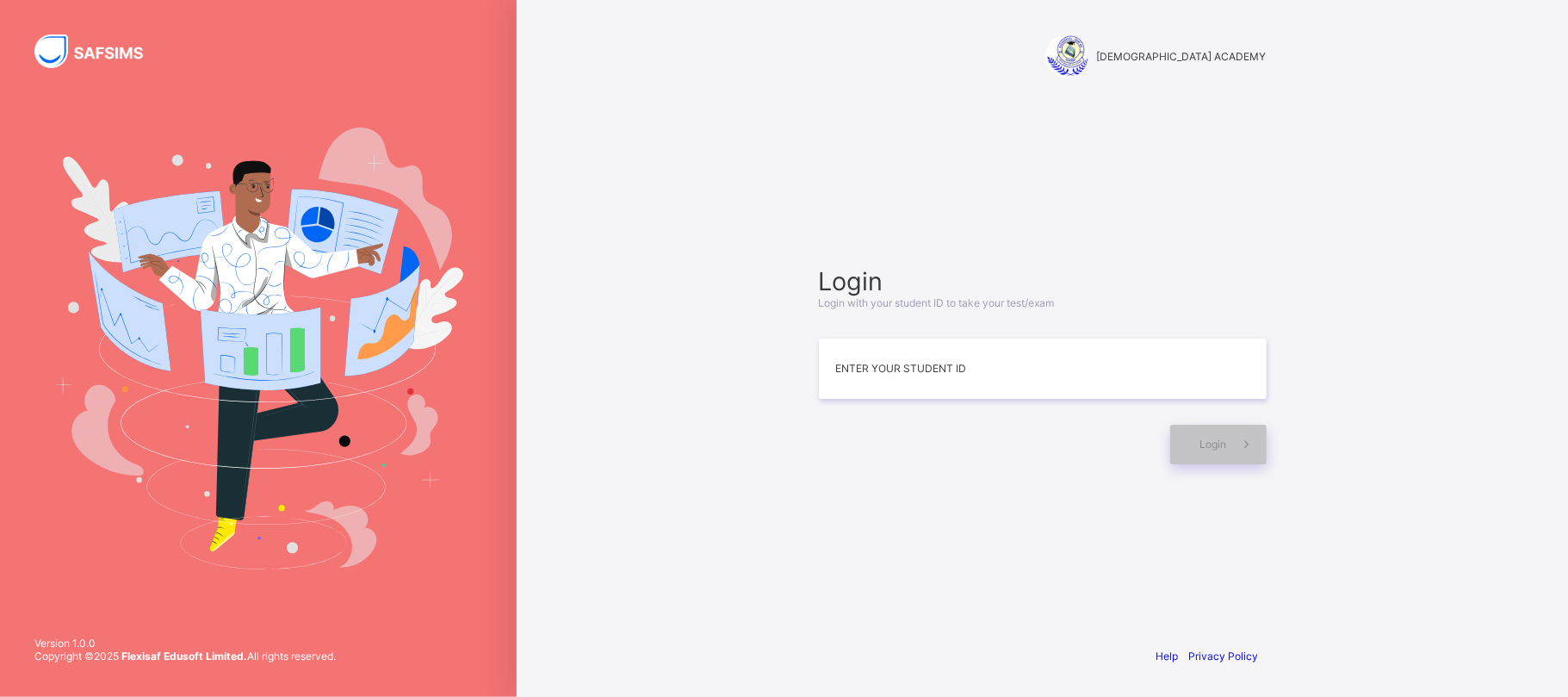
click at [1198, 400] on div "Login Login with your student ID to take your test/exam Enter your Student ID L…" at bounding box center [1042, 364] width 447 height 198
click at [795, 61] on div "RAUDHATUL QUR'AN ACADEMY Login Login with your student ID to take your test/exa…" at bounding box center [1043, 348] width 517 height 697
click at [692, 267] on div "RAUDHATUL QUR'AN ACADEMY Login Login with your student ID to take your test/exa…" at bounding box center [1042, 348] width 1051 height 697
click at [786, 345] on div "RAUDHATUL QUR'AN ACADEMY Login Login with your student ID to take your test/exa…" at bounding box center [1043, 348] width 517 height 697
click at [915, 373] on input at bounding box center [1042, 368] width 447 height 61
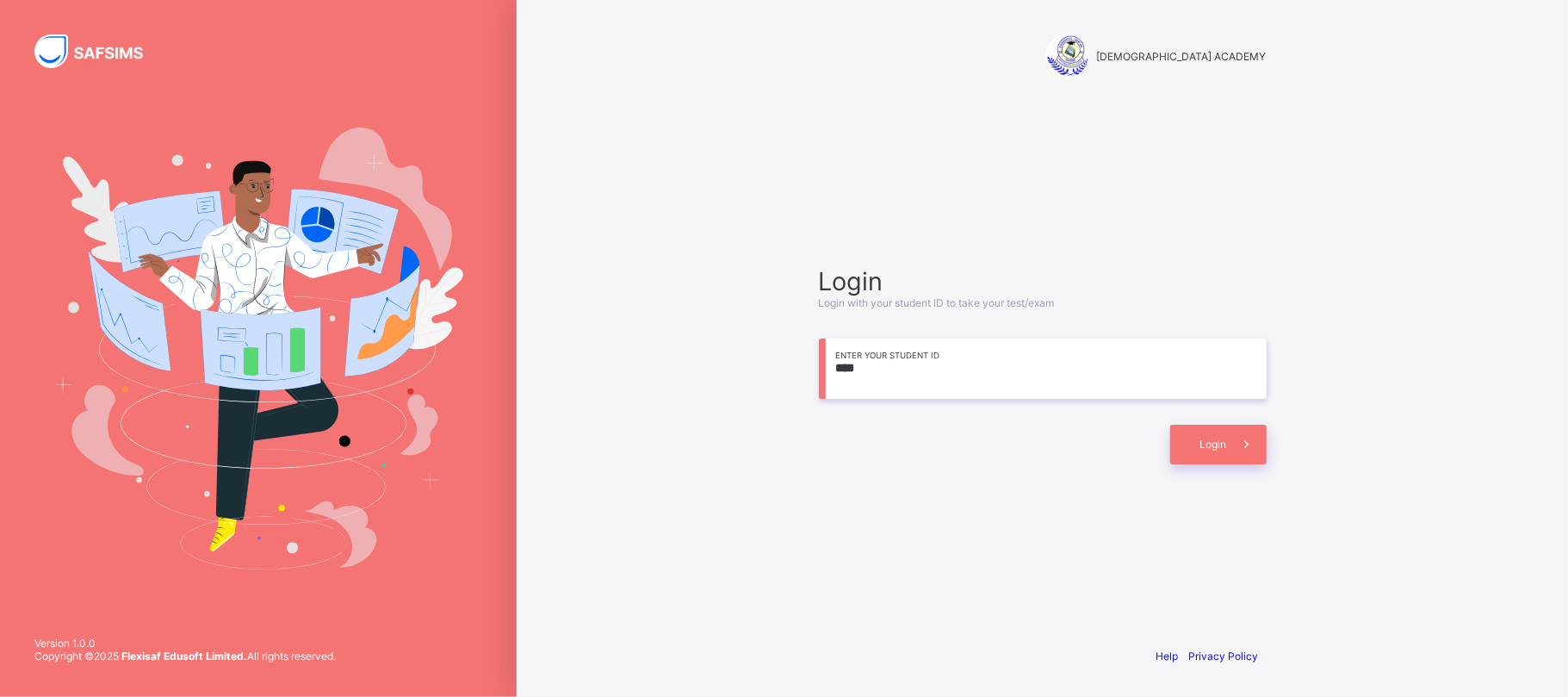
type input "****"
